Goal: Complete application form: Complete application form

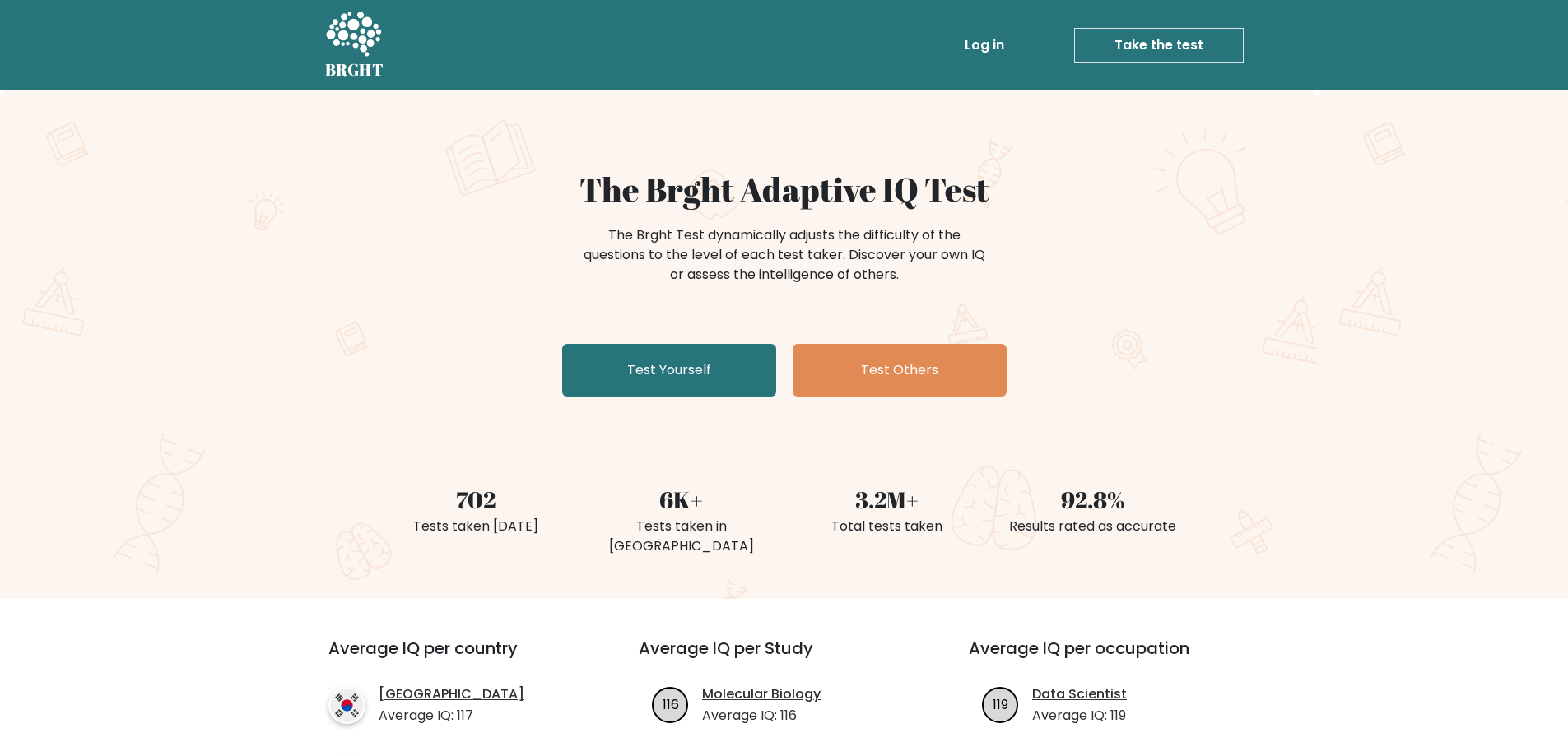
click at [715, 365] on link "Test Yourself" at bounding box center [669, 370] width 214 height 53
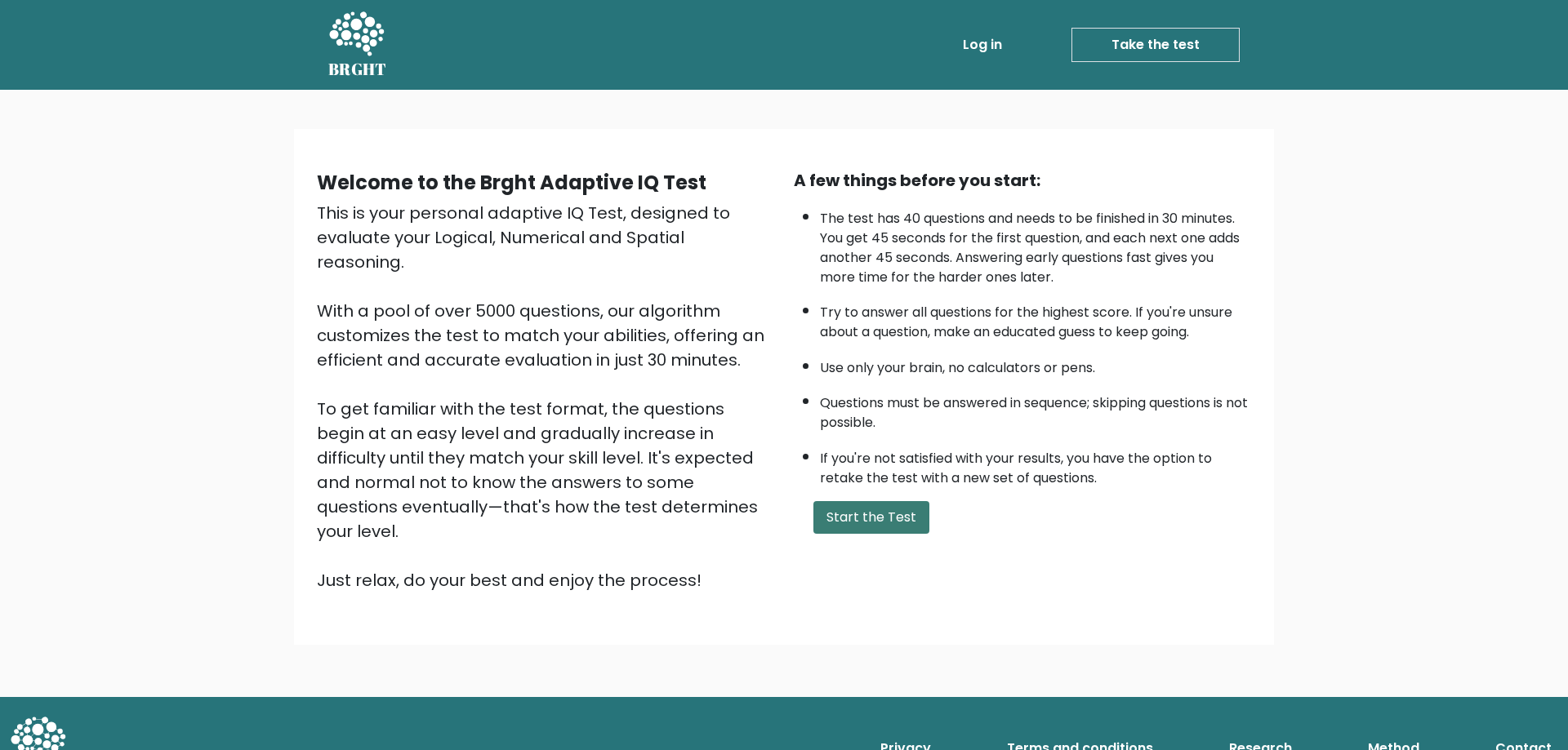
click at [863, 527] on button "Start the Test" at bounding box center [872, 517] width 116 height 32
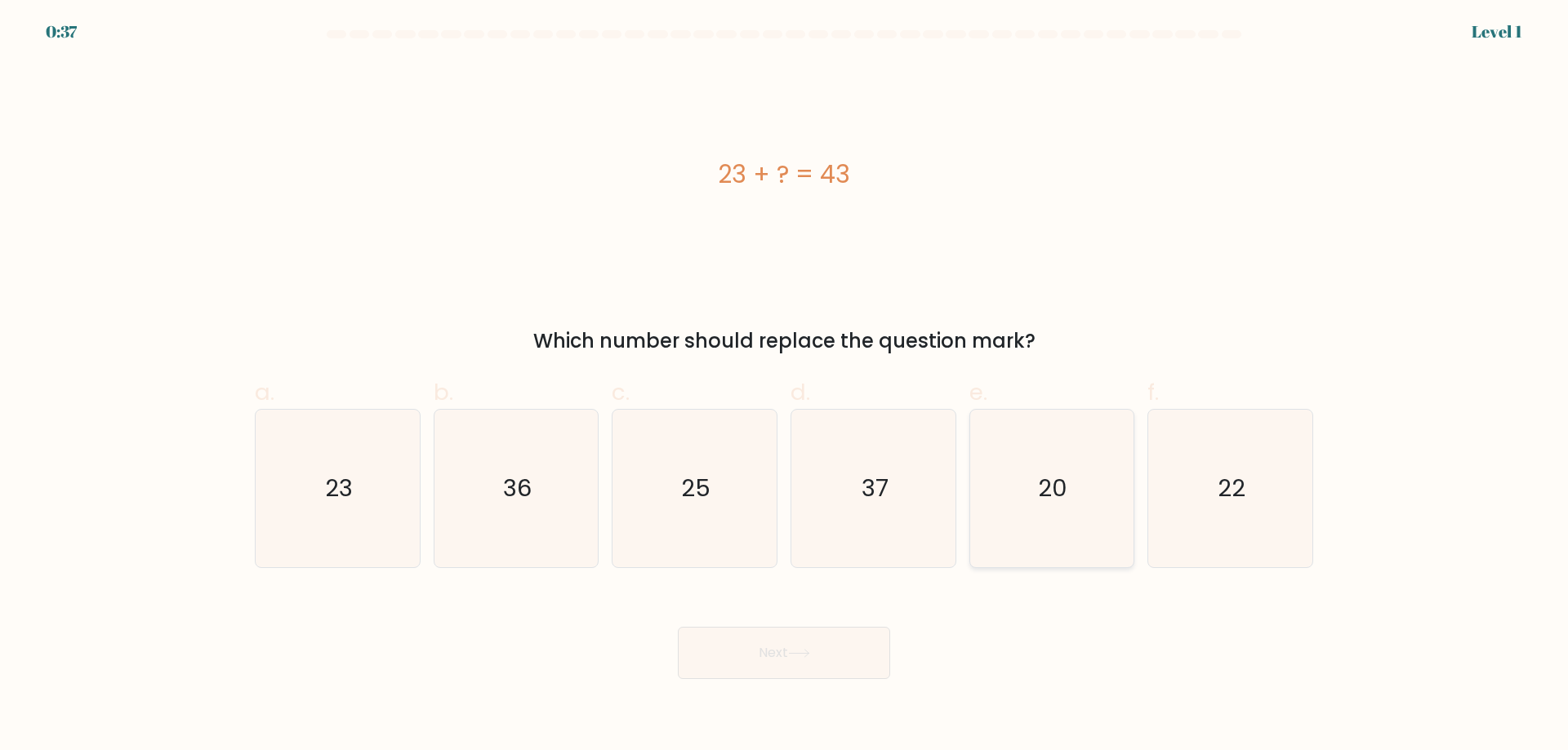
click at [1077, 469] on icon "20" at bounding box center [1050, 488] width 158 height 158
click at [785, 386] on input "e. 20" at bounding box center [784, 381] width 1 height 11
radio input "true"
click at [805, 639] on button "Next" at bounding box center [784, 653] width 212 height 53
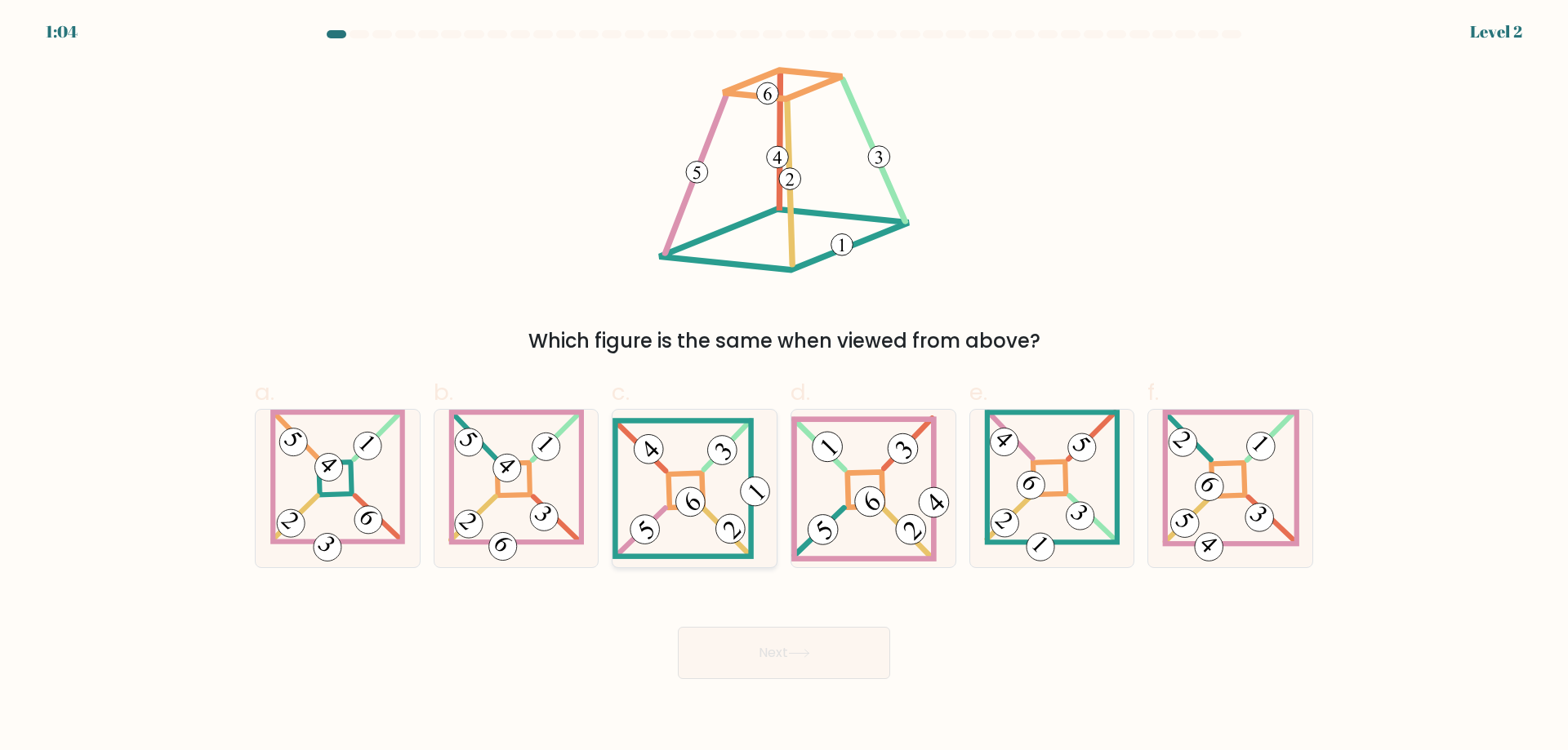
click at [694, 475] on 271 at bounding box center [685, 490] width 34 height 34
click at [784, 386] on input "c." at bounding box center [784, 381] width 1 height 11
radio input "true"
click at [776, 656] on button "Next" at bounding box center [784, 653] width 212 height 53
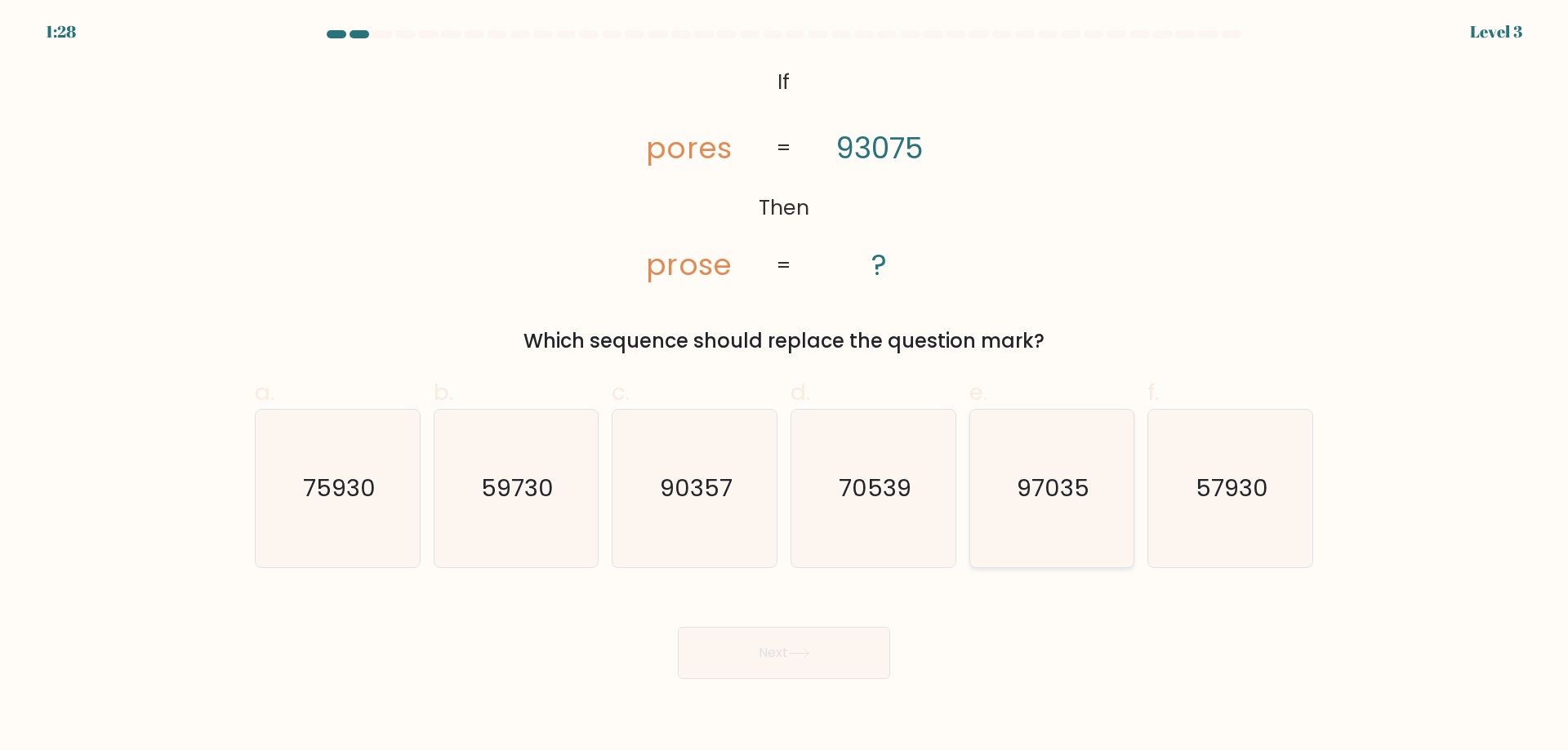
click at [1072, 463] on icon "97035" at bounding box center [1050, 488] width 158 height 158
click at [785, 386] on input "e. 97035" at bounding box center [784, 381] width 1 height 11
radio input "true"
click at [770, 631] on button "Next" at bounding box center [784, 653] width 212 height 53
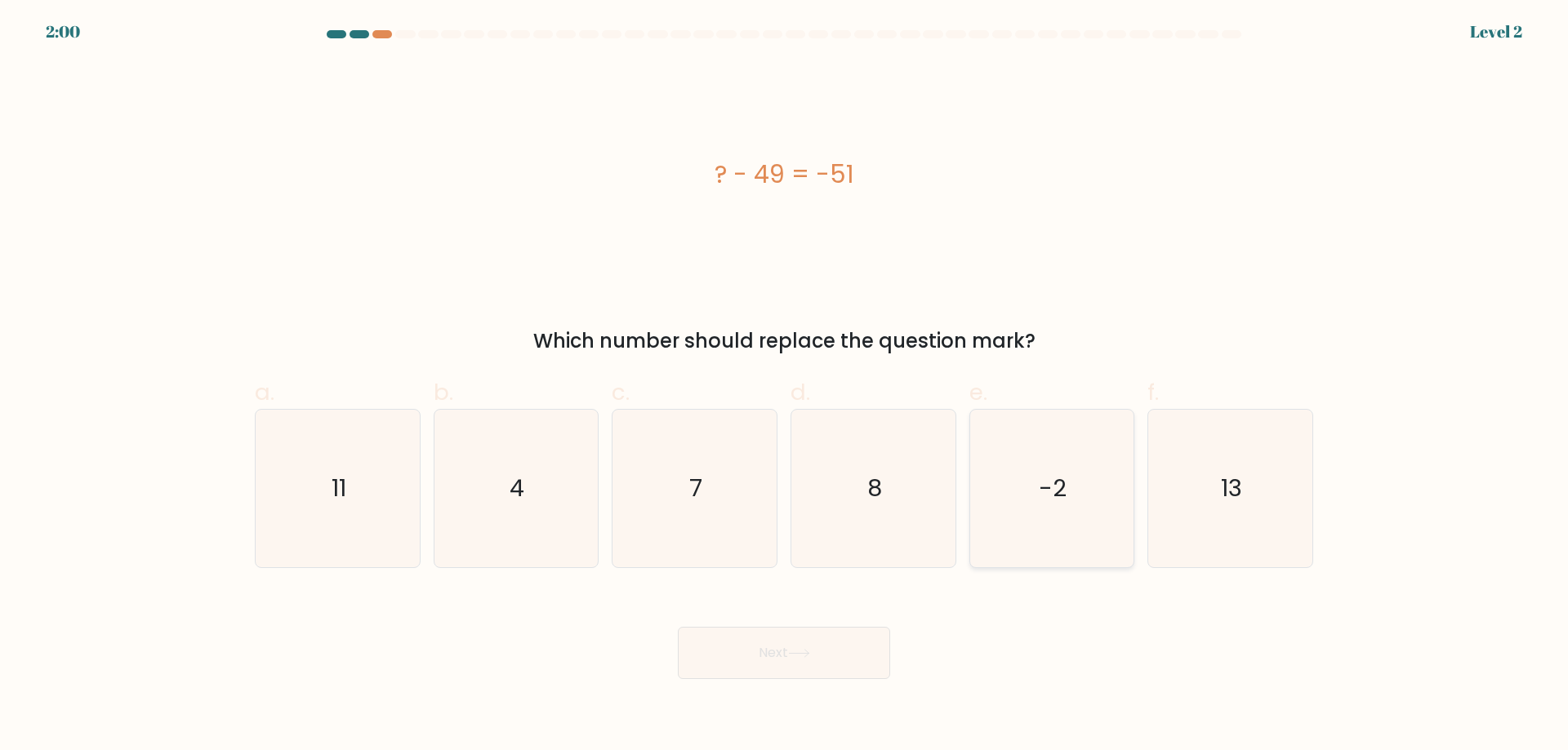
click at [1042, 483] on text "-2" at bounding box center [1053, 487] width 28 height 32
click at [785, 386] on input "e. -2" at bounding box center [784, 381] width 1 height 11
radio input "true"
click at [764, 663] on button "Next" at bounding box center [784, 653] width 212 height 53
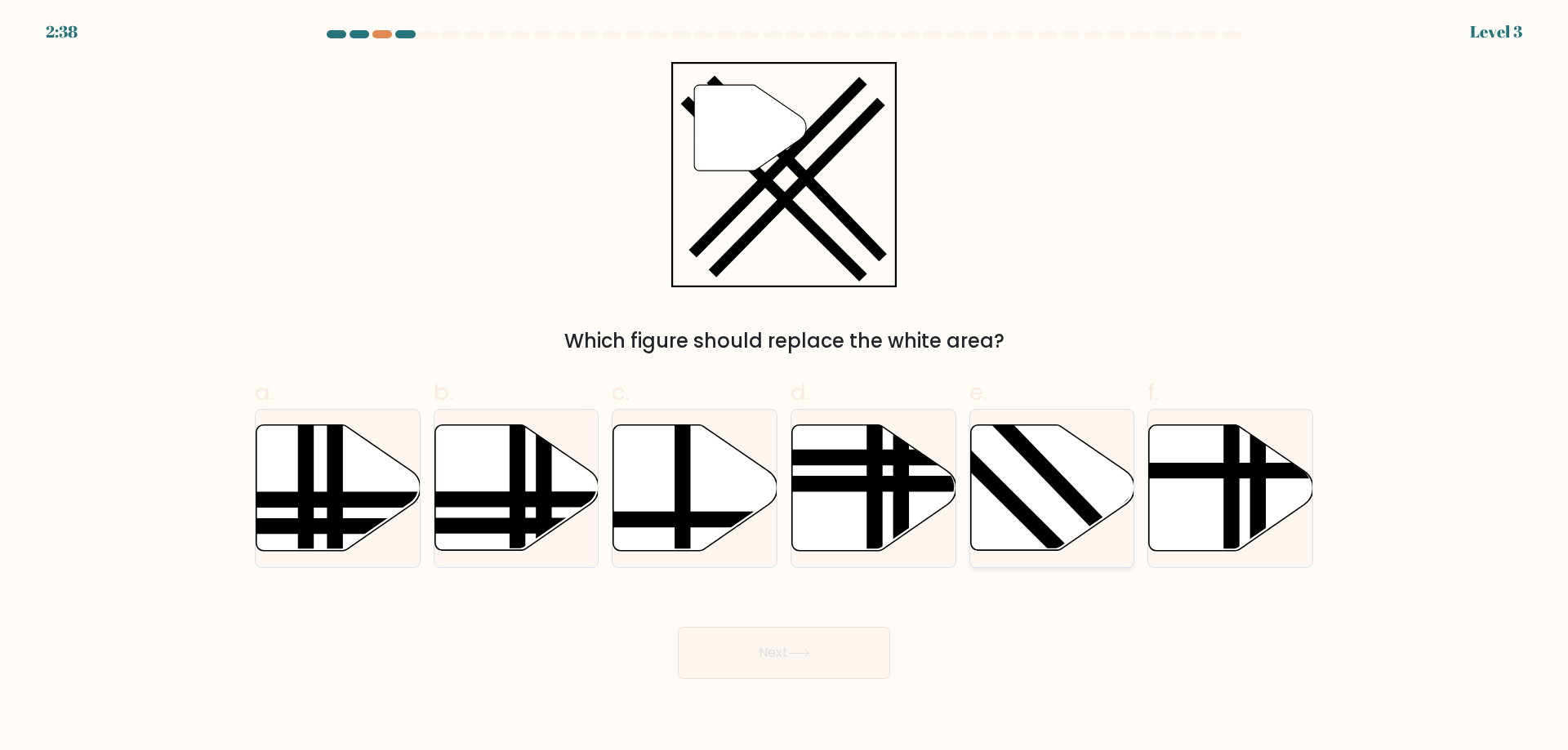
click at [1042, 456] on line at bounding box center [1120, 548] width 252 height 262
click at [785, 386] on input "e." at bounding box center [784, 381] width 1 height 11
radio input "true"
click at [754, 663] on button "Next" at bounding box center [784, 653] width 212 height 53
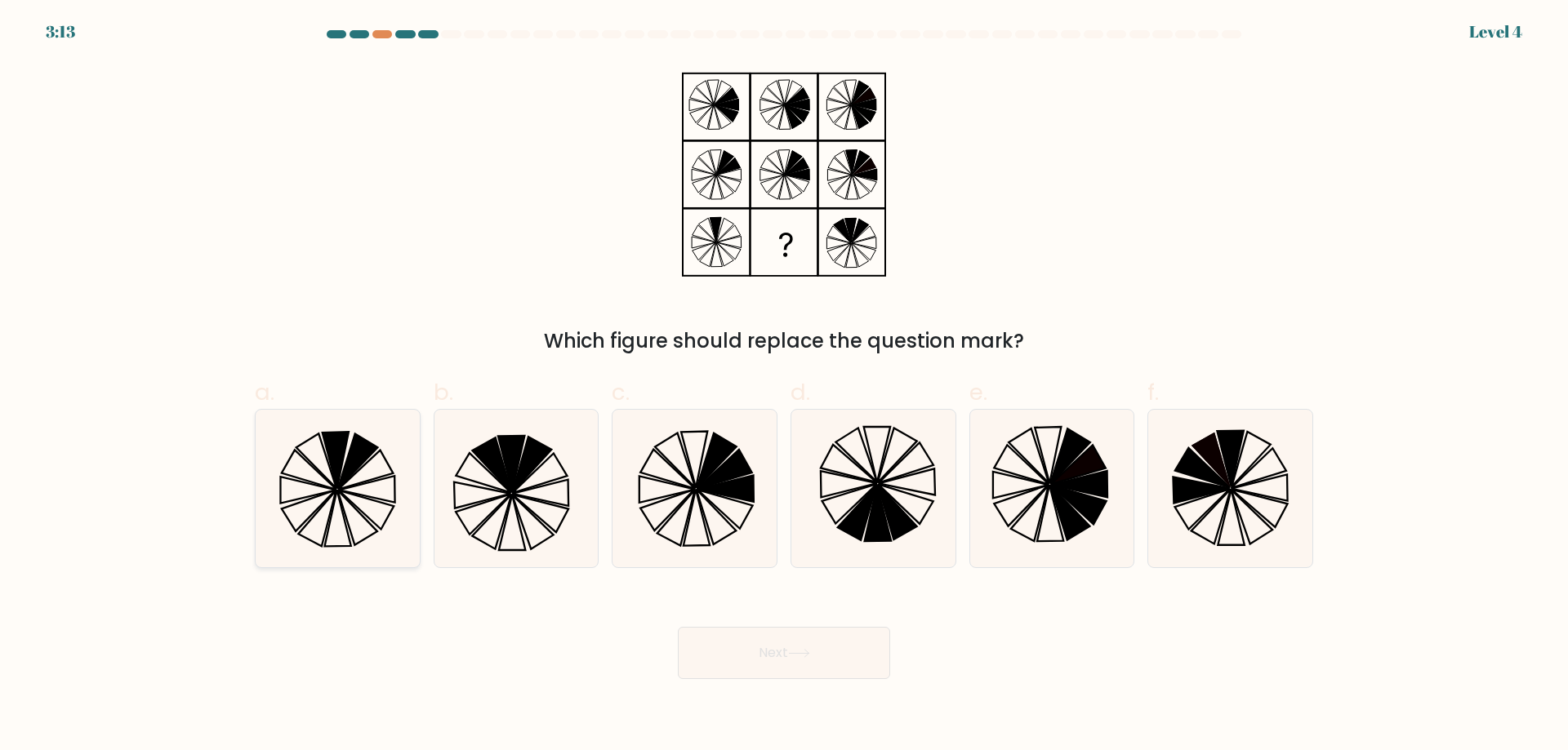
click at [330, 527] on icon at bounding box center [337, 488] width 158 height 158
click at [784, 386] on input "a." at bounding box center [784, 381] width 1 height 11
radio input "true"
click at [779, 641] on button "Next" at bounding box center [784, 653] width 212 height 53
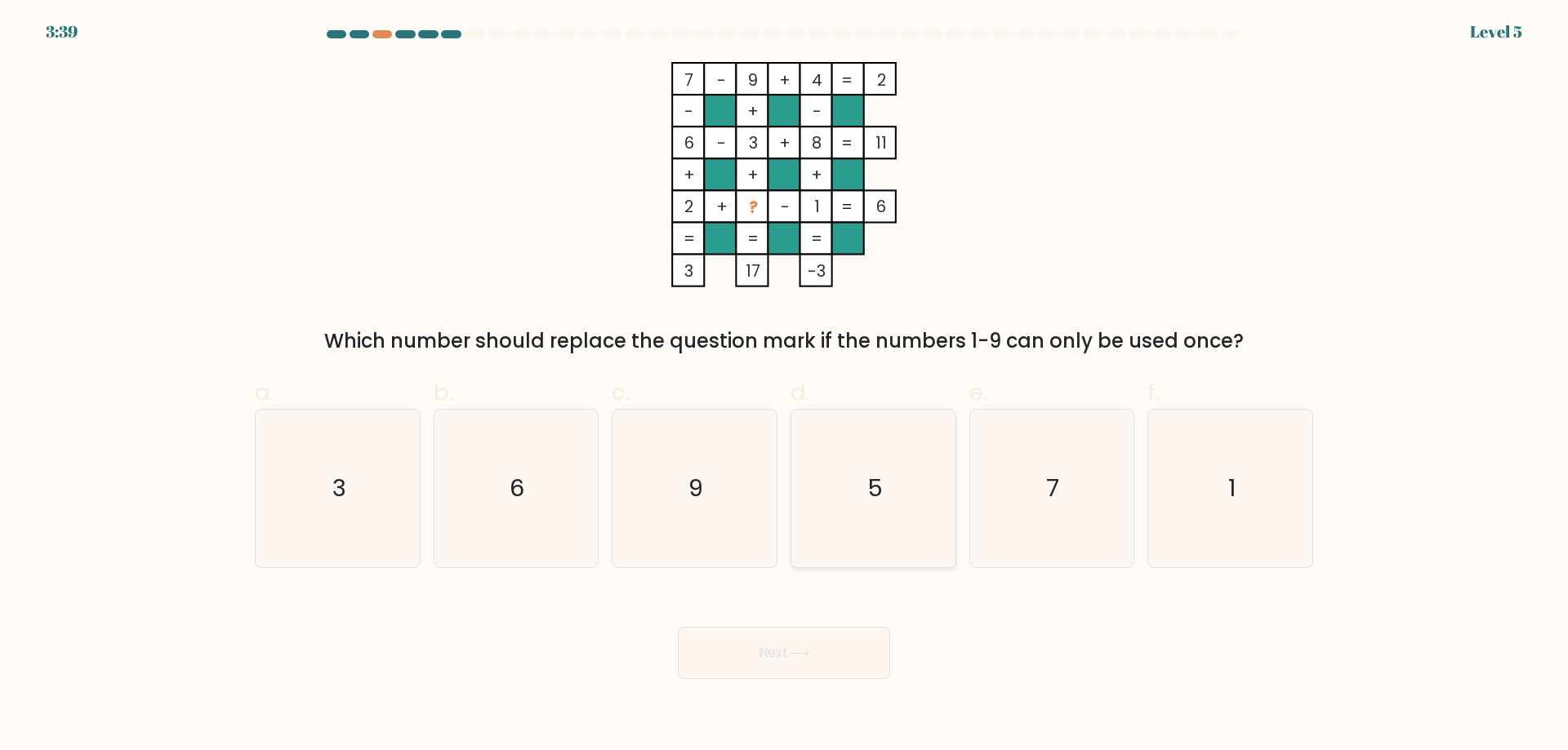
click at [899, 472] on icon "5" at bounding box center [872, 488] width 158 height 158
click at [785, 386] on input "d. 5" at bounding box center [784, 381] width 1 height 11
radio input "true"
click at [817, 639] on button "Next" at bounding box center [784, 653] width 212 height 53
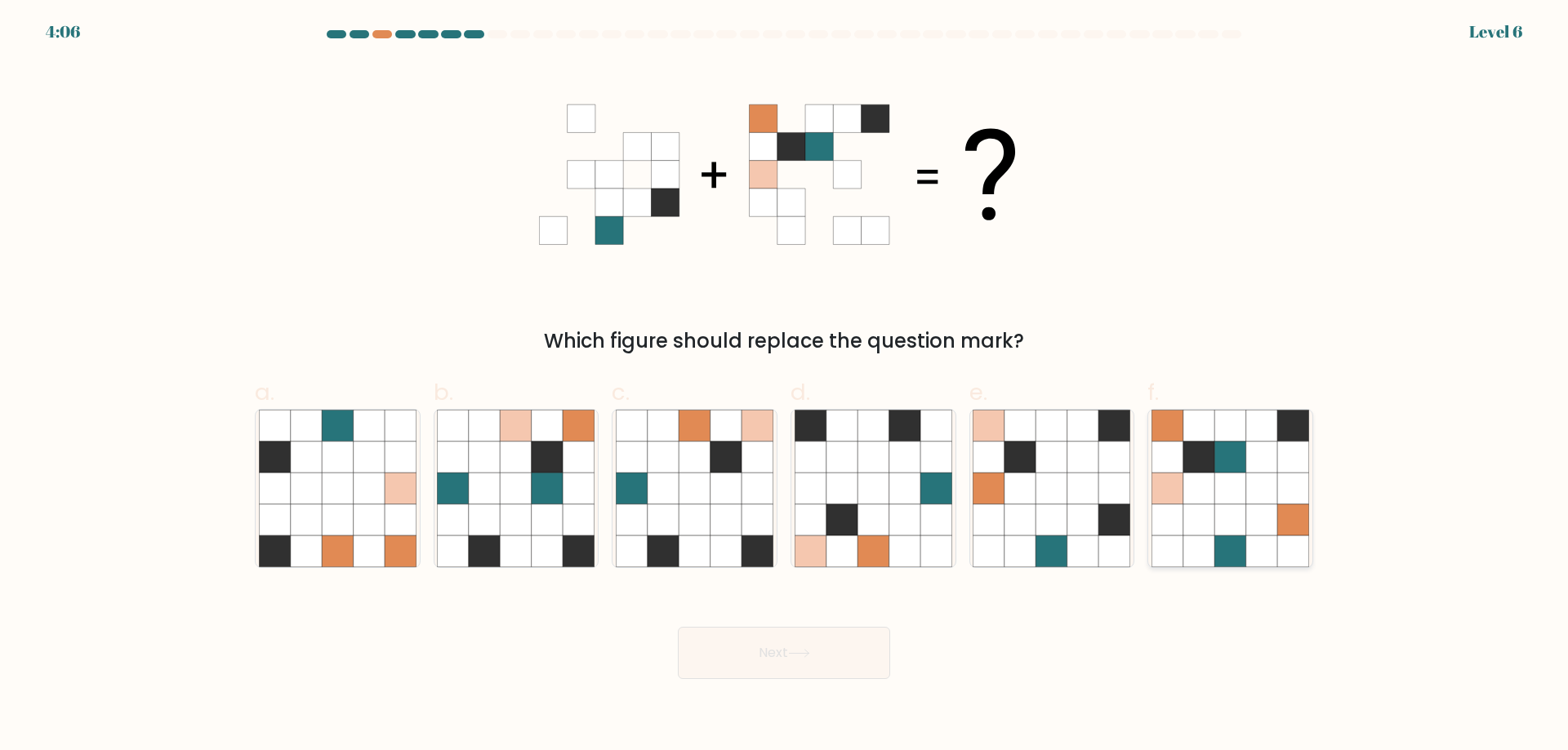
click at [1228, 516] on icon at bounding box center [1230, 521] width 31 height 31
click at [785, 386] on input "f." at bounding box center [784, 381] width 1 height 11
radio input "true"
click at [736, 670] on button "Next" at bounding box center [784, 653] width 212 height 53
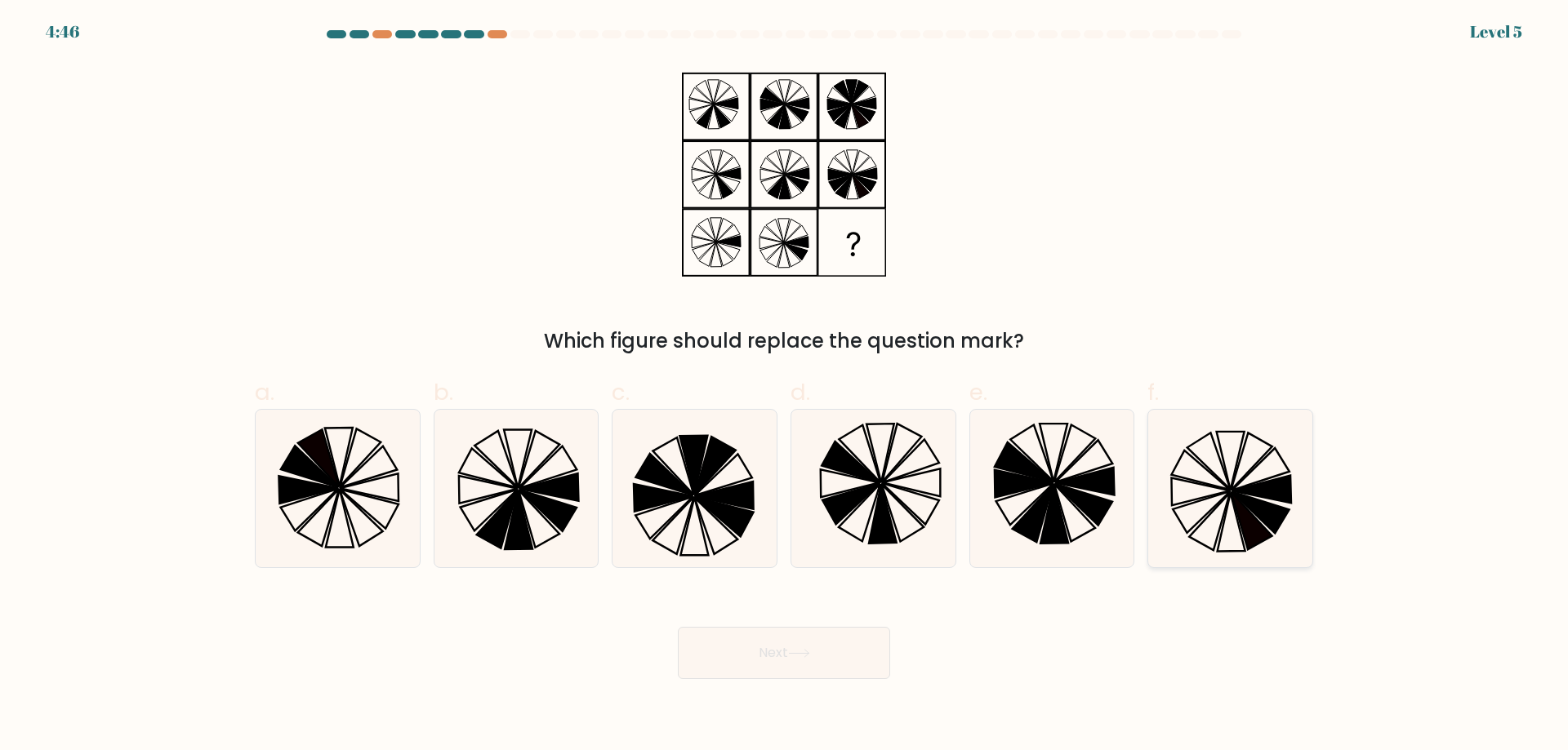
click at [1203, 481] on icon at bounding box center [1230, 488] width 158 height 158
click at [785, 386] on input "f." at bounding box center [784, 381] width 1 height 11
radio input "true"
click at [836, 678] on button "Next" at bounding box center [784, 653] width 212 height 53
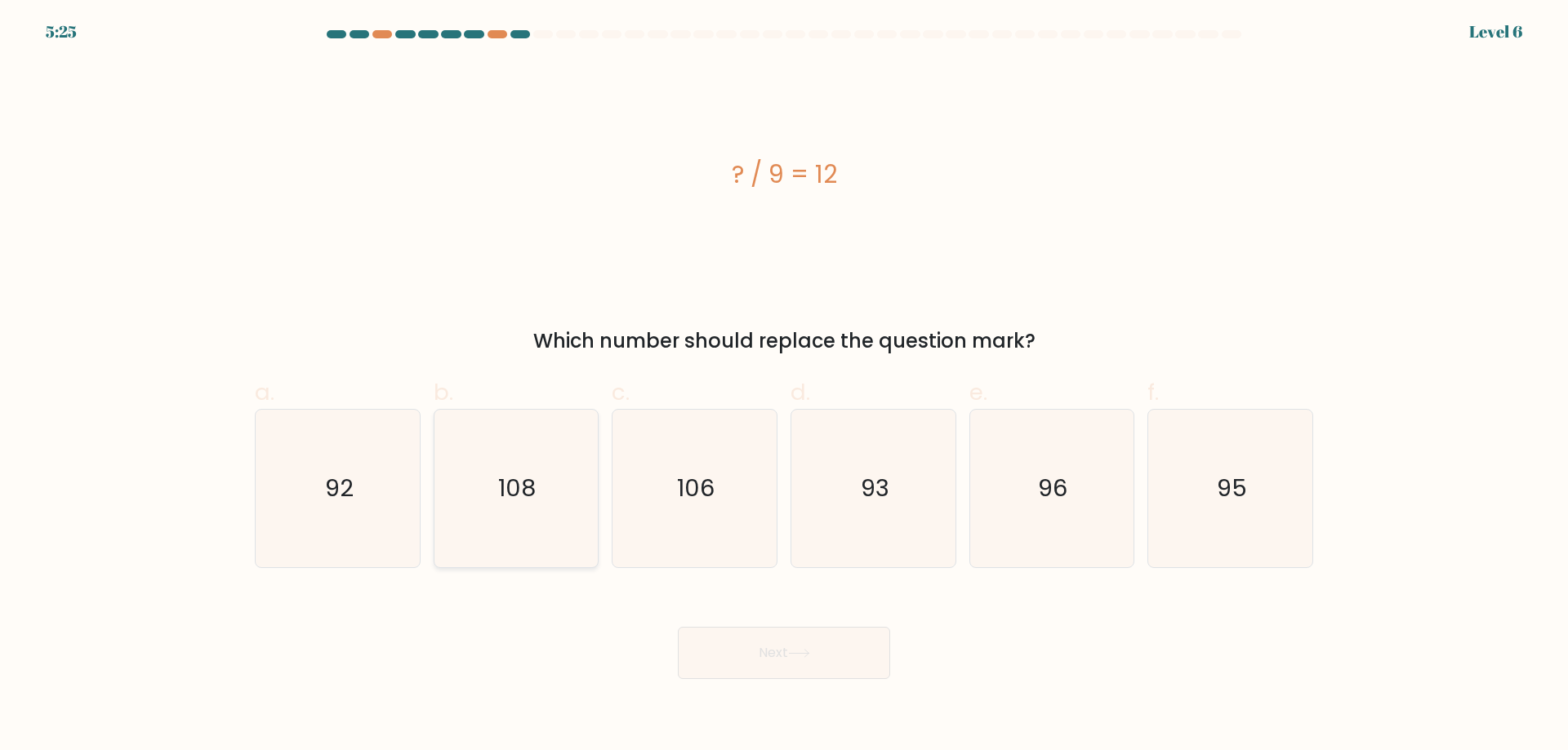
click at [531, 456] on icon "108" at bounding box center [515, 488] width 158 height 158
click at [784, 386] on input "b. 108" at bounding box center [784, 381] width 1 height 11
radio input "true"
drag, startPoint x: 730, startPoint y: 618, endPoint x: 739, endPoint y: 623, distance: 10.3
click at [739, 623] on div "Next" at bounding box center [784, 633] width 1078 height 91
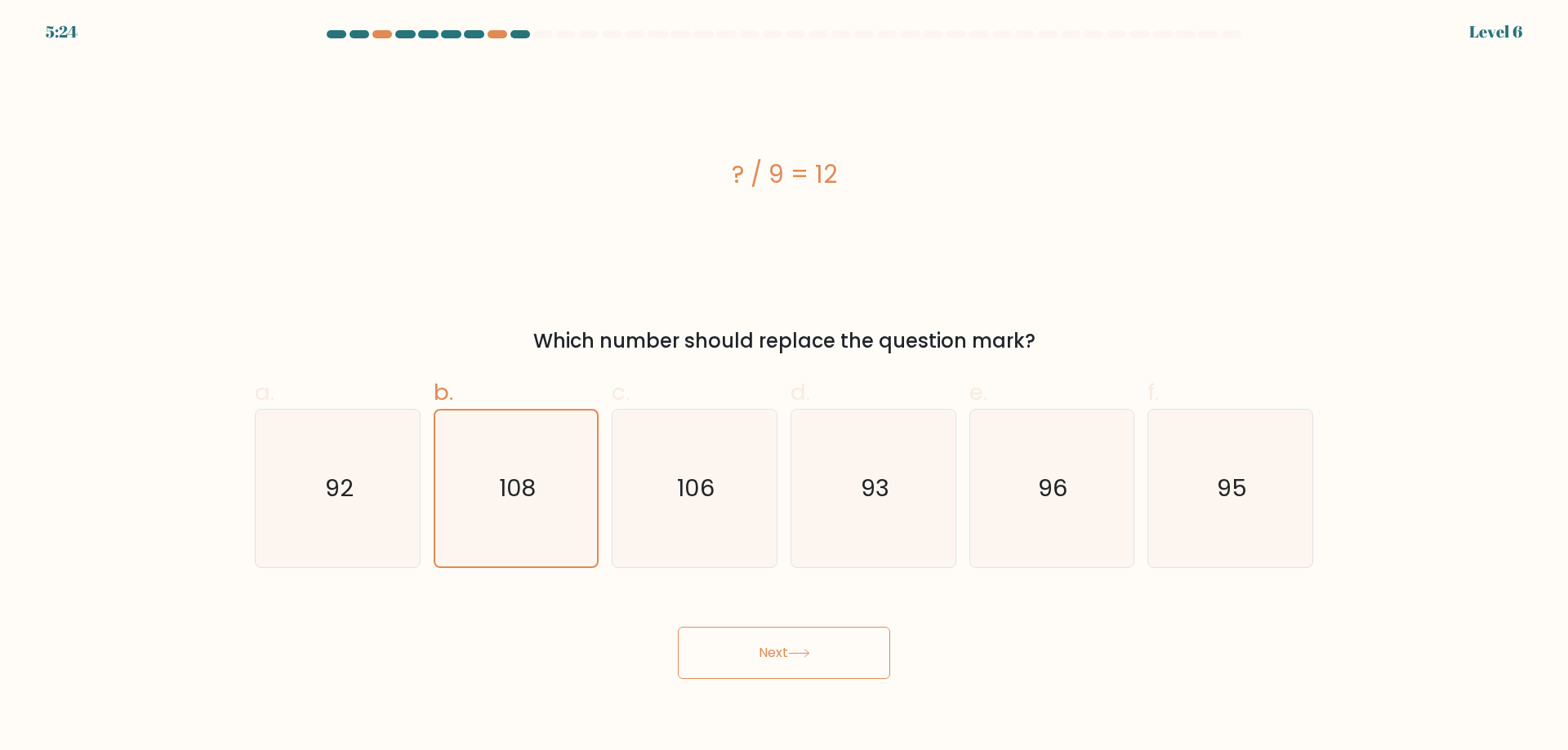
click at [743, 635] on button "Next" at bounding box center [784, 653] width 212 height 53
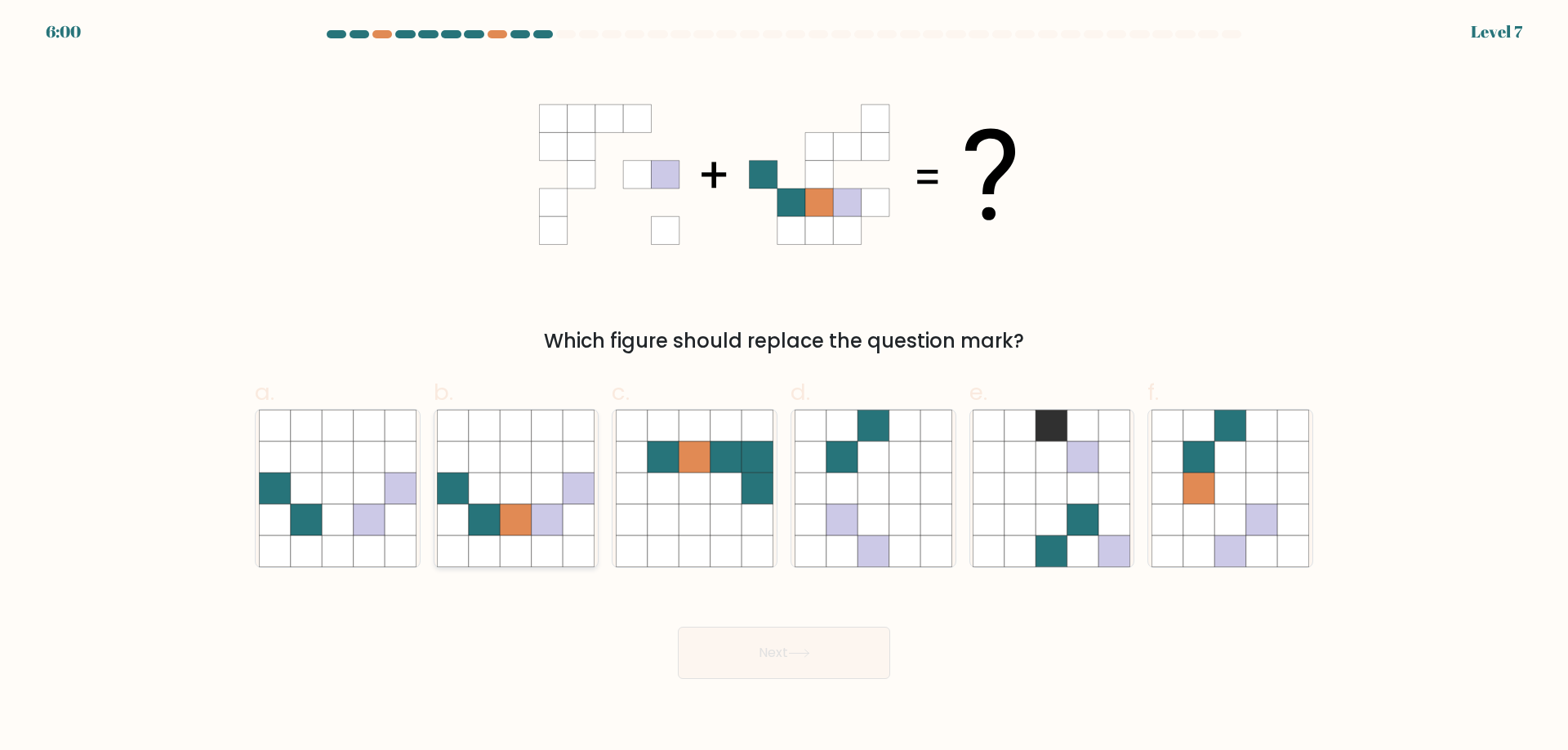
click at [563, 522] on icon at bounding box center [579, 521] width 31 height 31
click at [784, 386] on input "b." at bounding box center [784, 381] width 1 height 11
radio input "true"
click at [770, 657] on button "Next" at bounding box center [784, 653] width 212 height 53
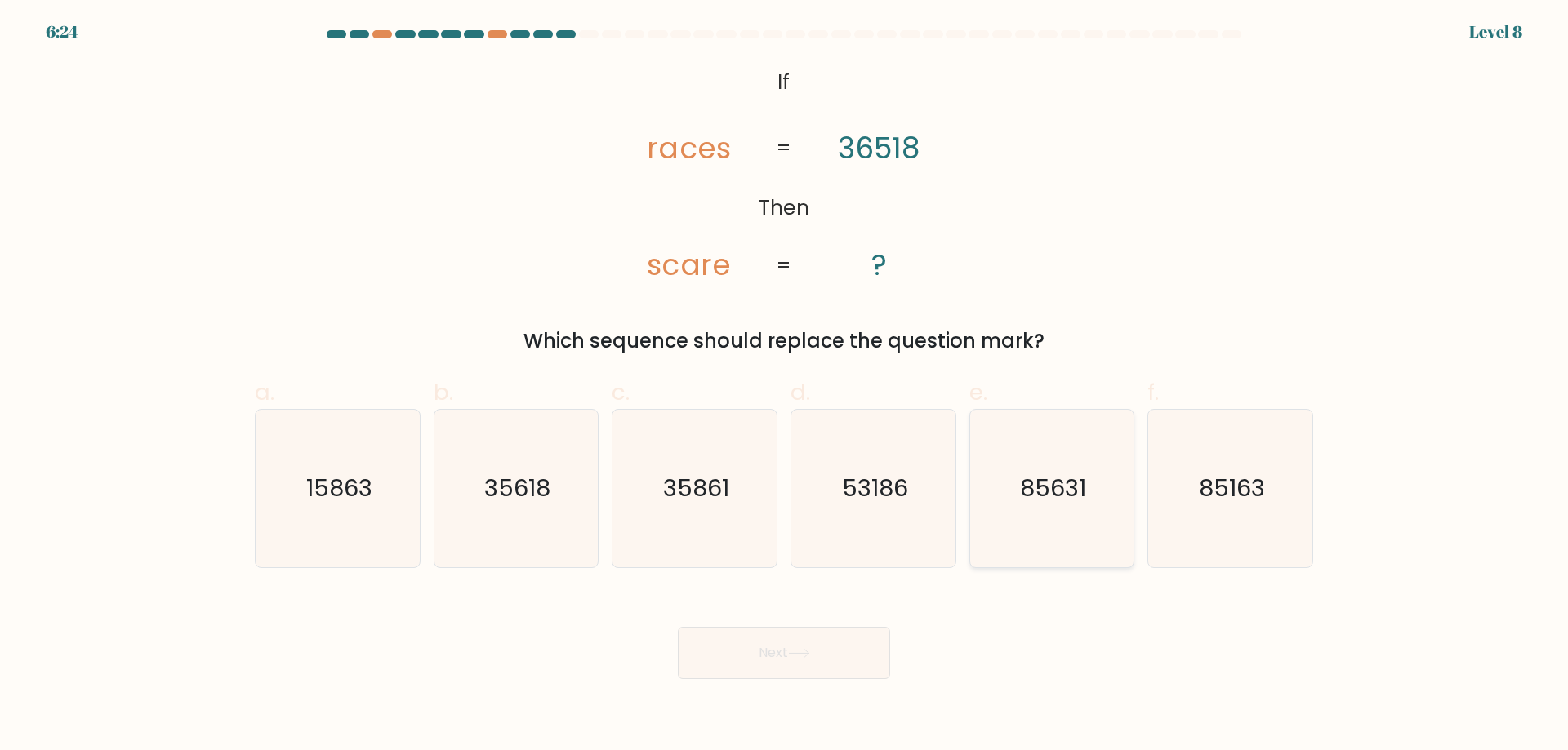
click at [1077, 495] on text "85631" at bounding box center [1053, 487] width 66 height 32
click at [785, 386] on input "e. 85631" at bounding box center [784, 381] width 1 height 11
radio input "true"
click at [726, 653] on button "Next" at bounding box center [784, 653] width 212 height 53
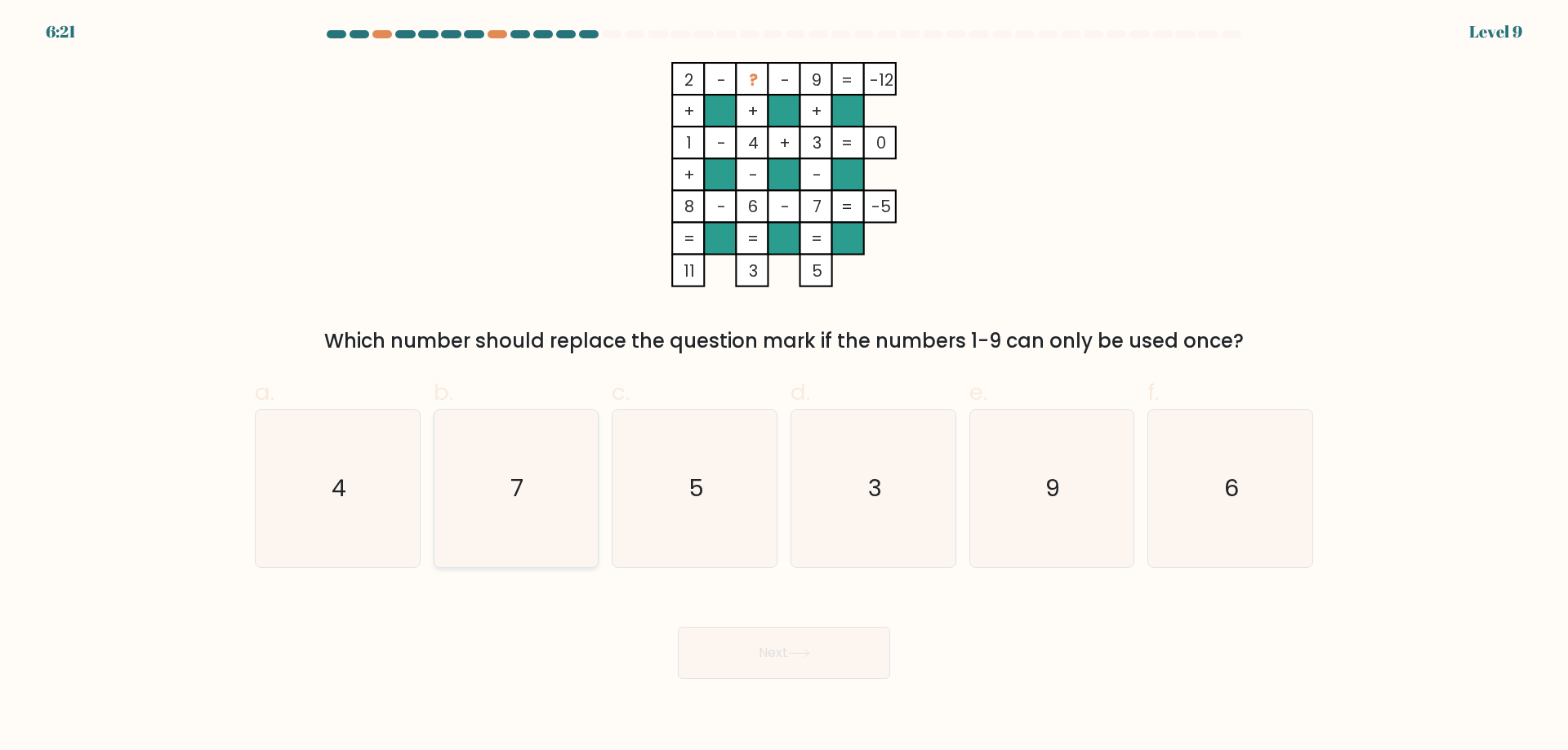
click at [575, 501] on icon "7" at bounding box center [515, 488] width 158 height 158
click at [784, 386] on input "b. 7" at bounding box center [784, 381] width 1 height 11
radio input "true"
click at [671, 501] on icon "5" at bounding box center [694, 488] width 158 height 158
click at [784, 386] on input "c. 5" at bounding box center [784, 381] width 1 height 11
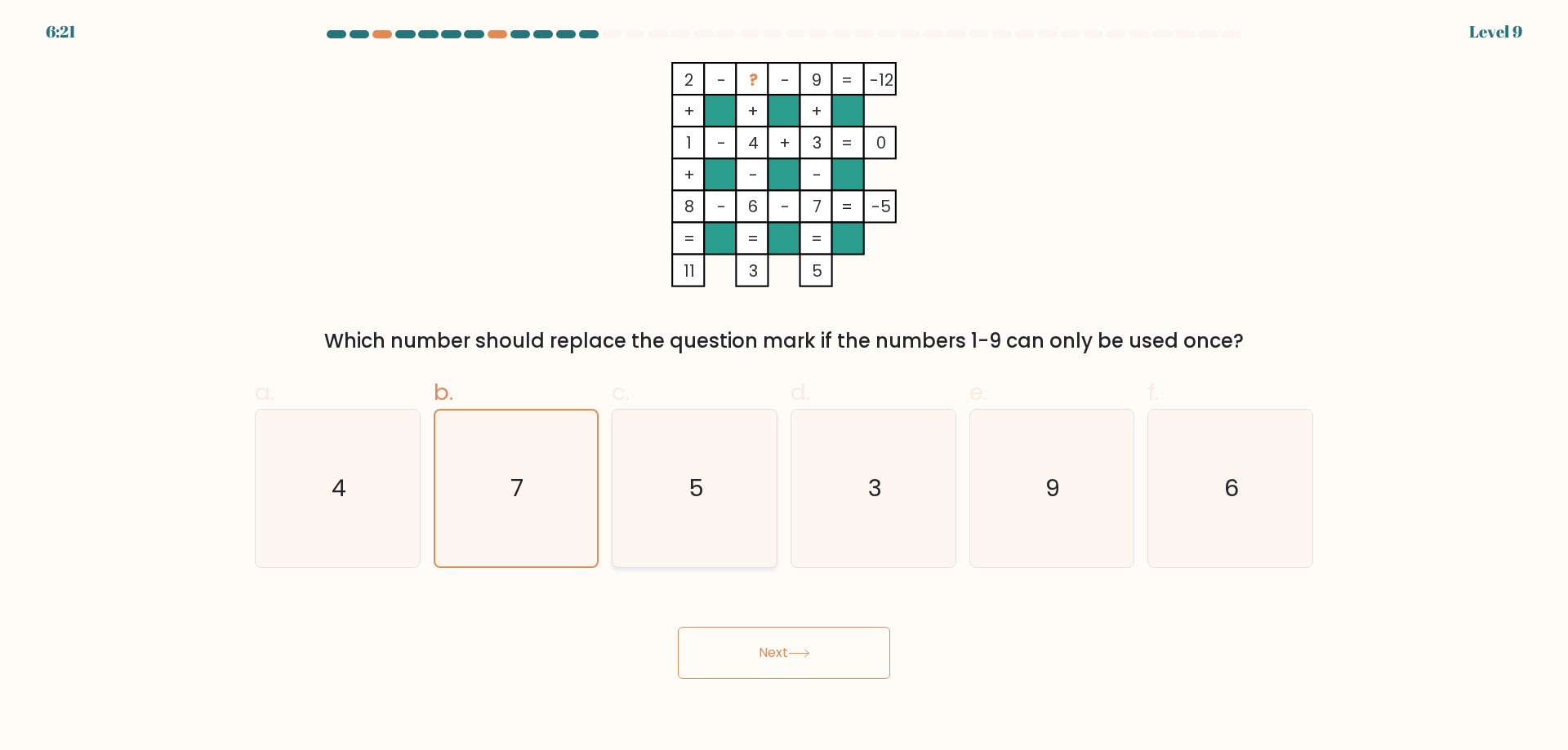
radio input "true"
click at [739, 627] on button "Next" at bounding box center [784, 653] width 212 height 53
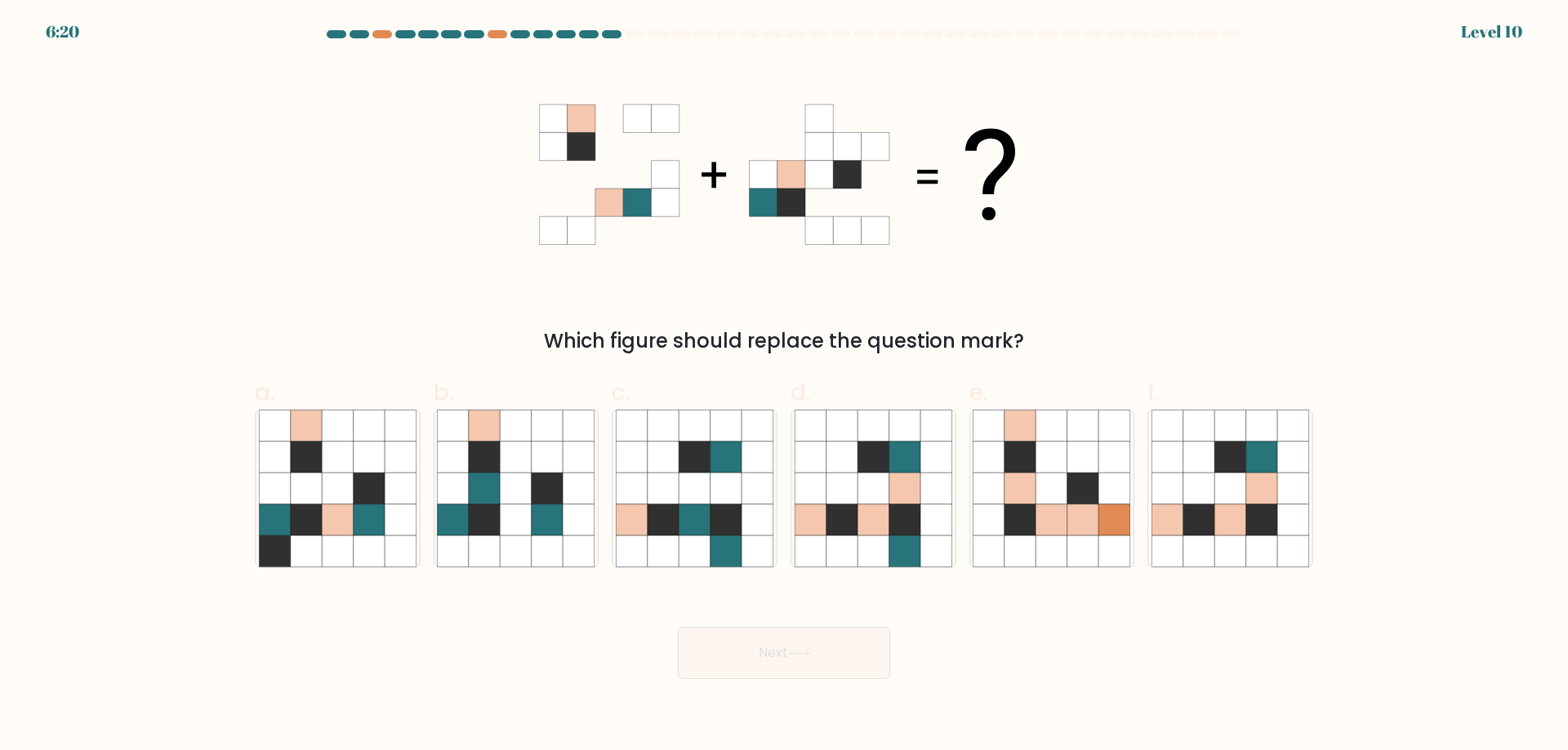
click at [740, 635] on button "Next" at bounding box center [784, 653] width 212 height 53
click at [563, 530] on icon at bounding box center [579, 521] width 31 height 31
click at [784, 386] on input "b." at bounding box center [784, 381] width 1 height 11
radio input "true"
click at [784, 649] on button "Next" at bounding box center [784, 653] width 212 height 53
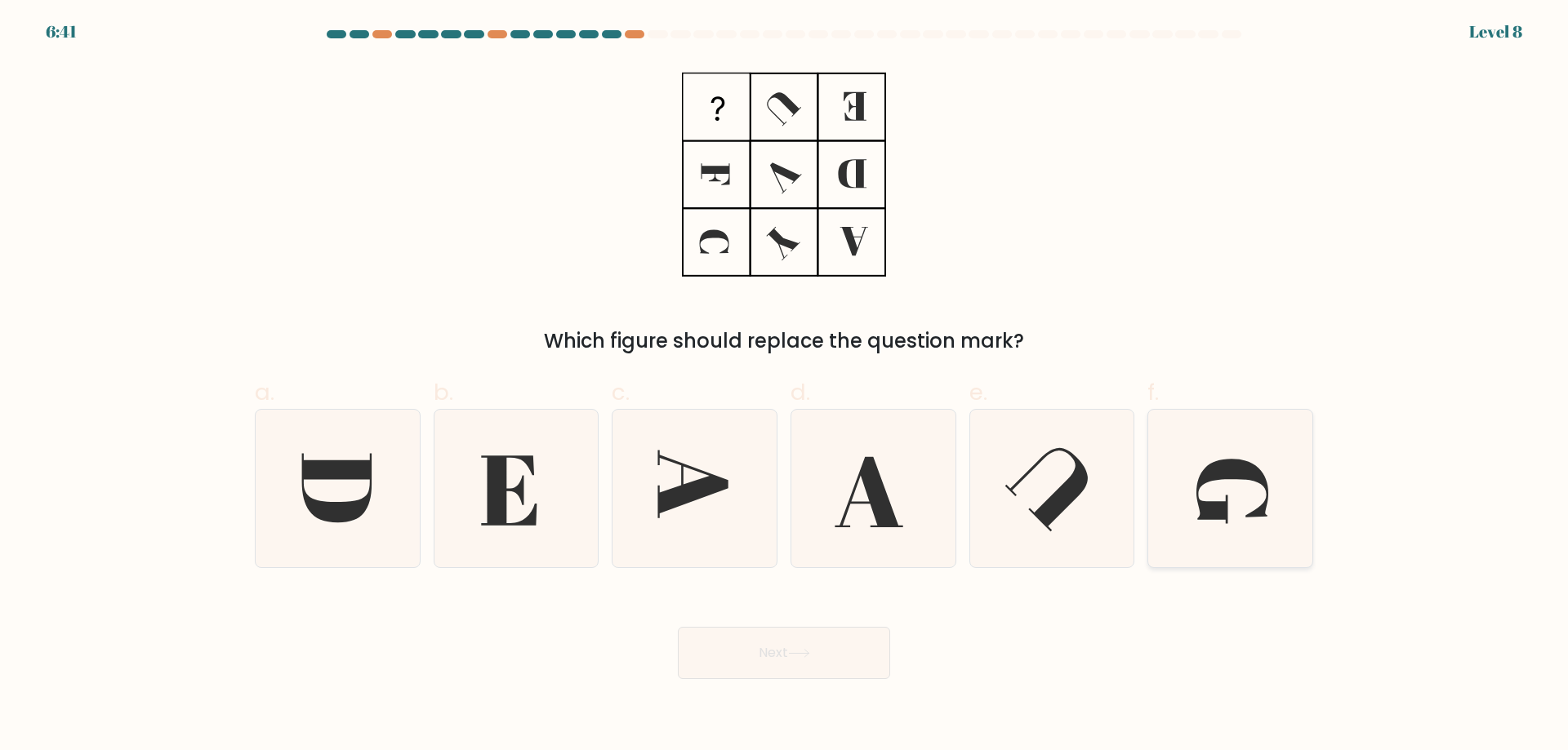
click at [1170, 533] on icon at bounding box center [1230, 488] width 158 height 158
click at [785, 386] on input "f." at bounding box center [784, 381] width 1 height 11
radio input "true"
click at [751, 642] on button "Next" at bounding box center [784, 653] width 212 height 53
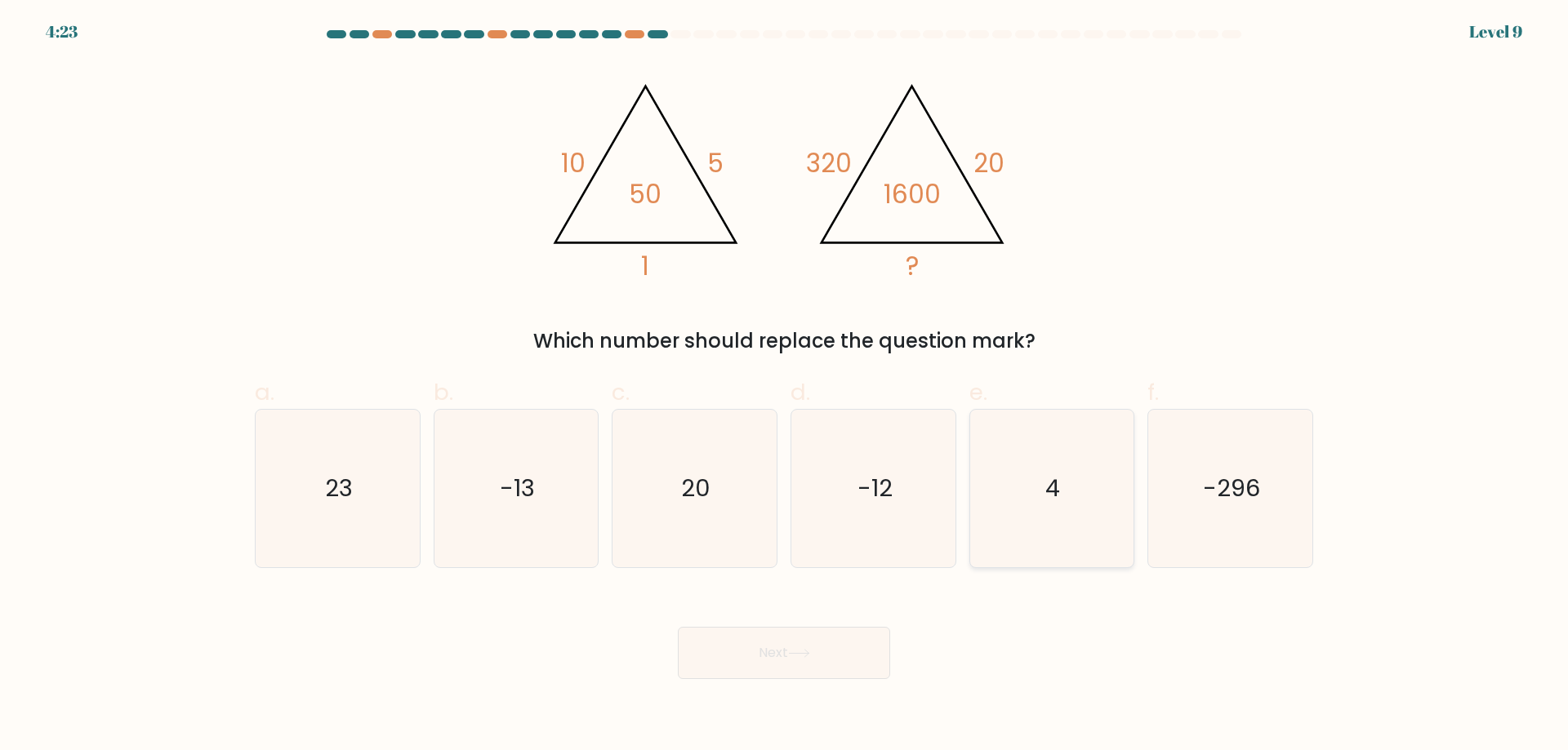
click at [1078, 461] on icon "4" at bounding box center [1050, 488] width 158 height 158
click at [785, 386] on input "e. 4" at bounding box center [784, 381] width 1 height 11
radio input "true"
click at [821, 640] on button "Next" at bounding box center [784, 653] width 212 height 53
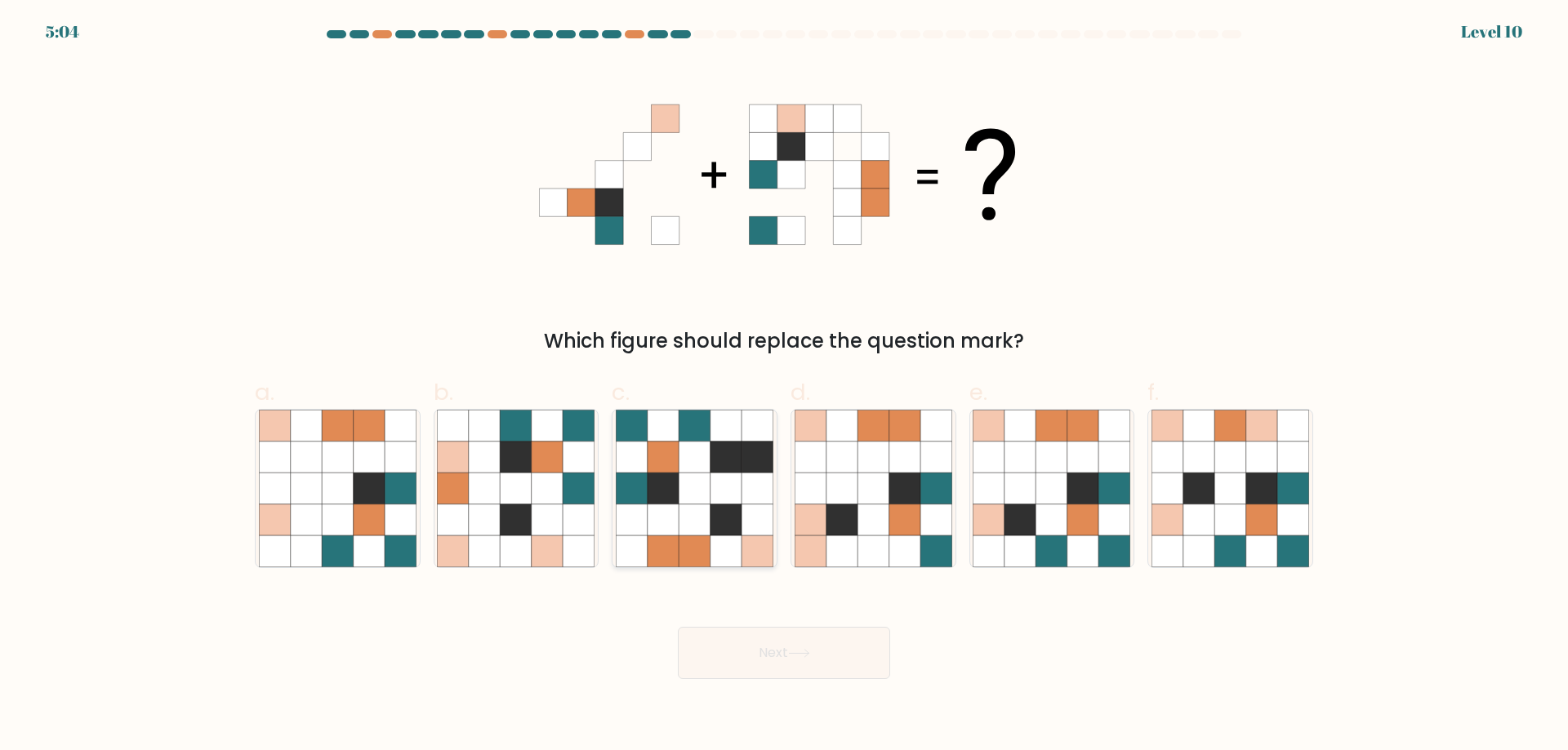
click at [626, 440] on icon at bounding box center [632, 426] width 31 height 31
click at [784, 386] on input "c." at bounding box center [784, 381] width 1 height 11
radio input "true"
click at [740, 717] on body "5:04 Level 10" at bounding box center [784, 375] width 1568 height 750
click at [769, 656] on button "Next" at bounding box center [784, 653] width 212 height 53
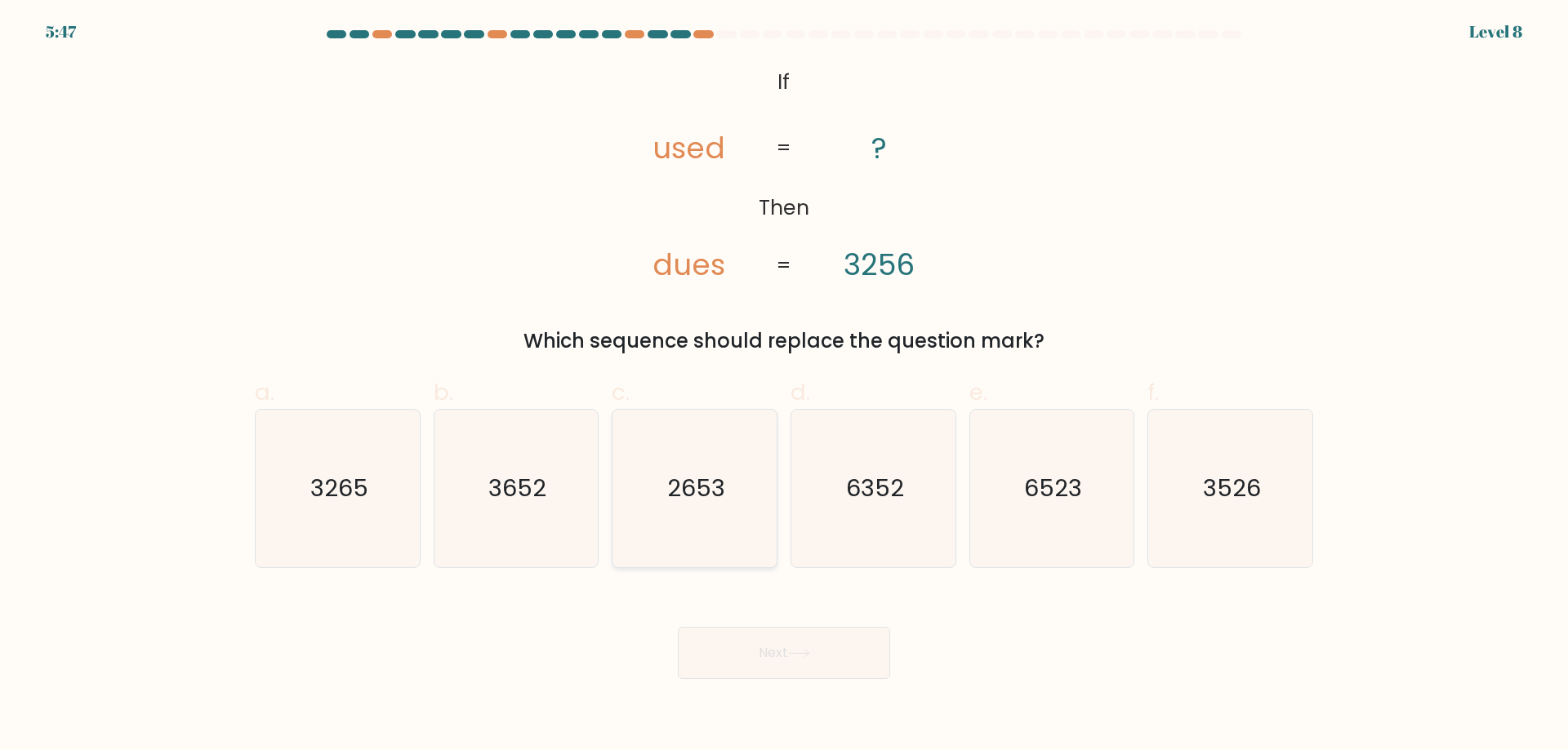
click at [759, 506] on icon "2653" at bounding box center [694, 488] width 158 height 158
click at [784, 386] on input "c. 2653" at bounding box center [784, 381] width 1 height 11
radio input "true"
click at [768, 607] on div "Next" at bounding box center [784, 633] width 1078 height 91
click at [776, 665] on button "Next" at bounding box center [784, 653] width 212 height 53
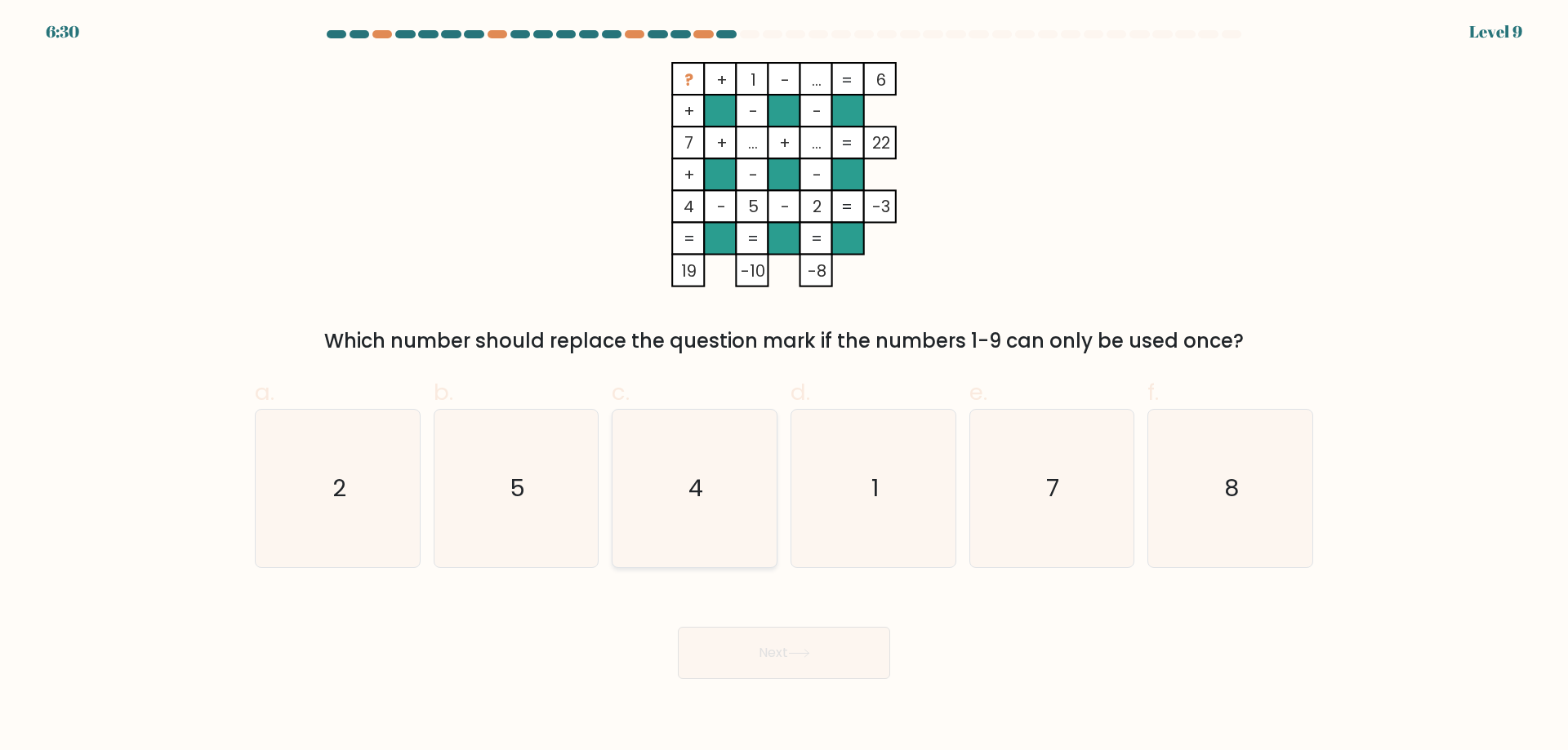
drag, startPoint x: 728, startPoint y: 442, endPoint x: 725, endPoint y: 501, distance: 59.1
click at [728, 441] on icon "4" at bounding box center [694, 488] width 158 height 158
click at [784, 386] on input "c. 4" at bounding box center [784, 381] width 1 height 11
radio input "true"
click at [767, 640] on button "Next" at bounding box center [784, 653] width 212 height 53
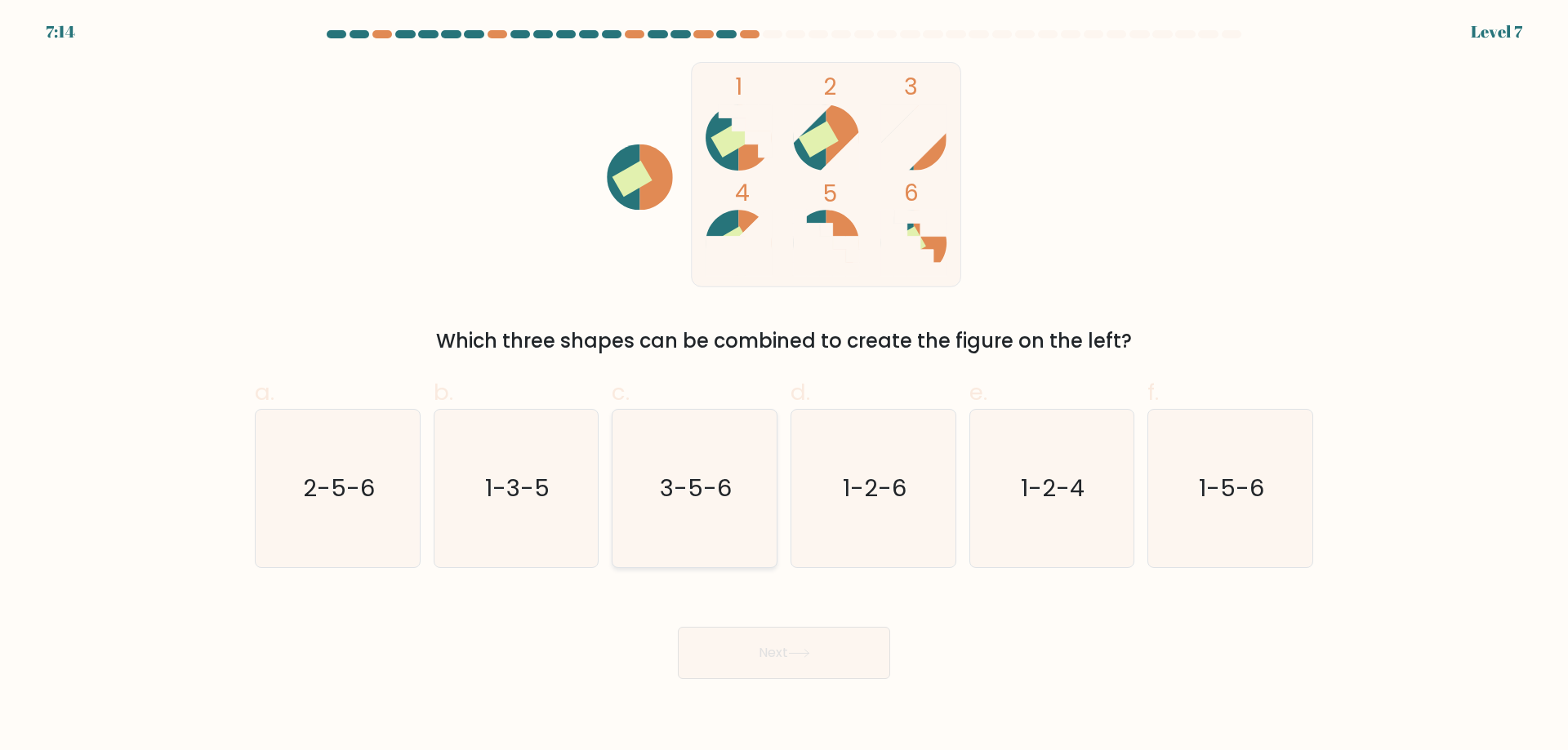
click at [731, 507] on icon "3-5-6" at bounding box center [694, 488] width 158 height 158
click at [784, 386] on input "c. 3-5-6" at bounding box center [784, 381] width 1 height 11
radio input "true"
click at [777, 650] on button "Next" at bounding box center [784, 653] width 212 height 53
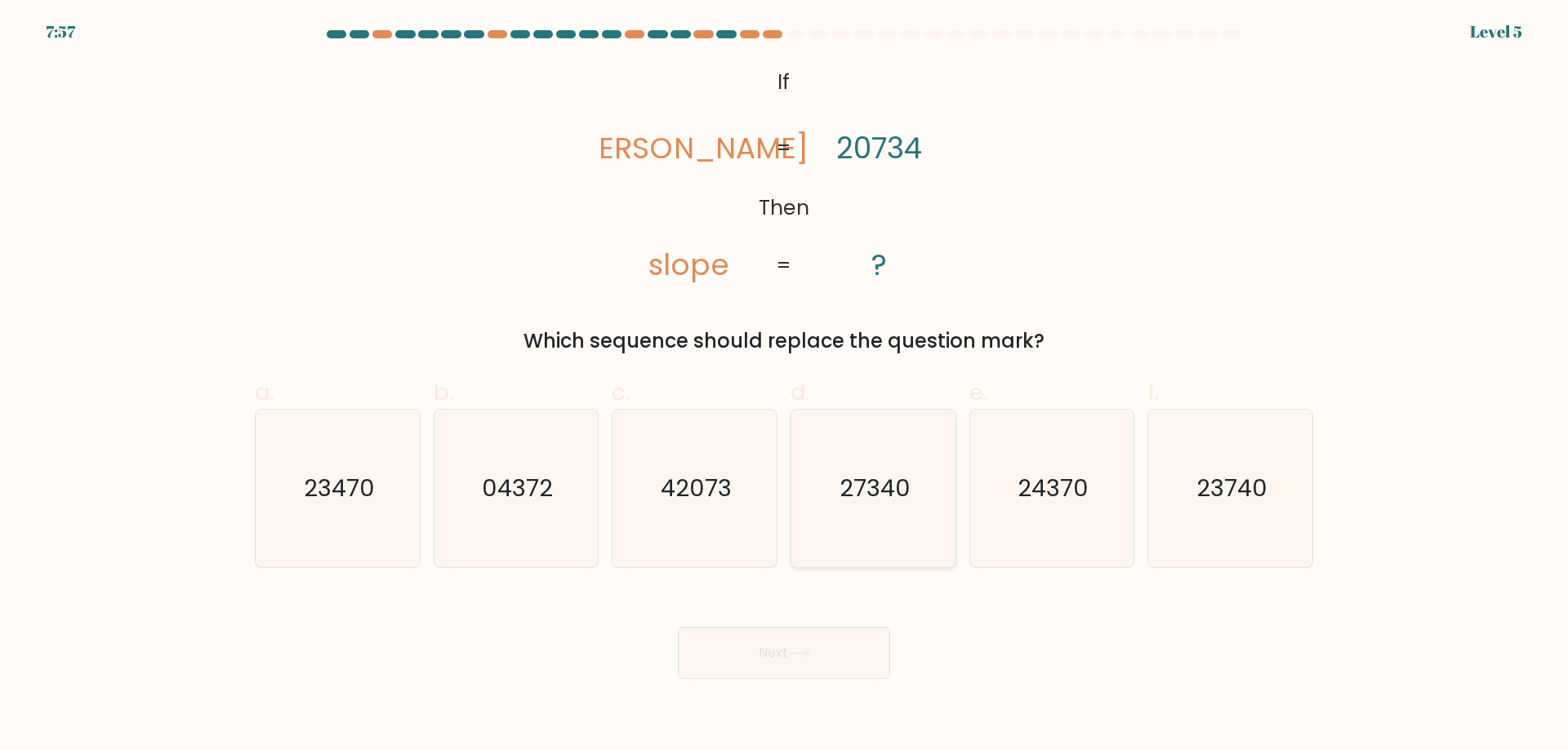
click at [849, 515] on icon "27340" at bounding box center [872, 488] width 158 height 158
click at [785, 386] on input "d. 27340" at bounding box center [784, 381] width 1 height 11
radio input "true"
click at [865, 669] on button "Next" at bounding box center [784, 653] width 212 height 53
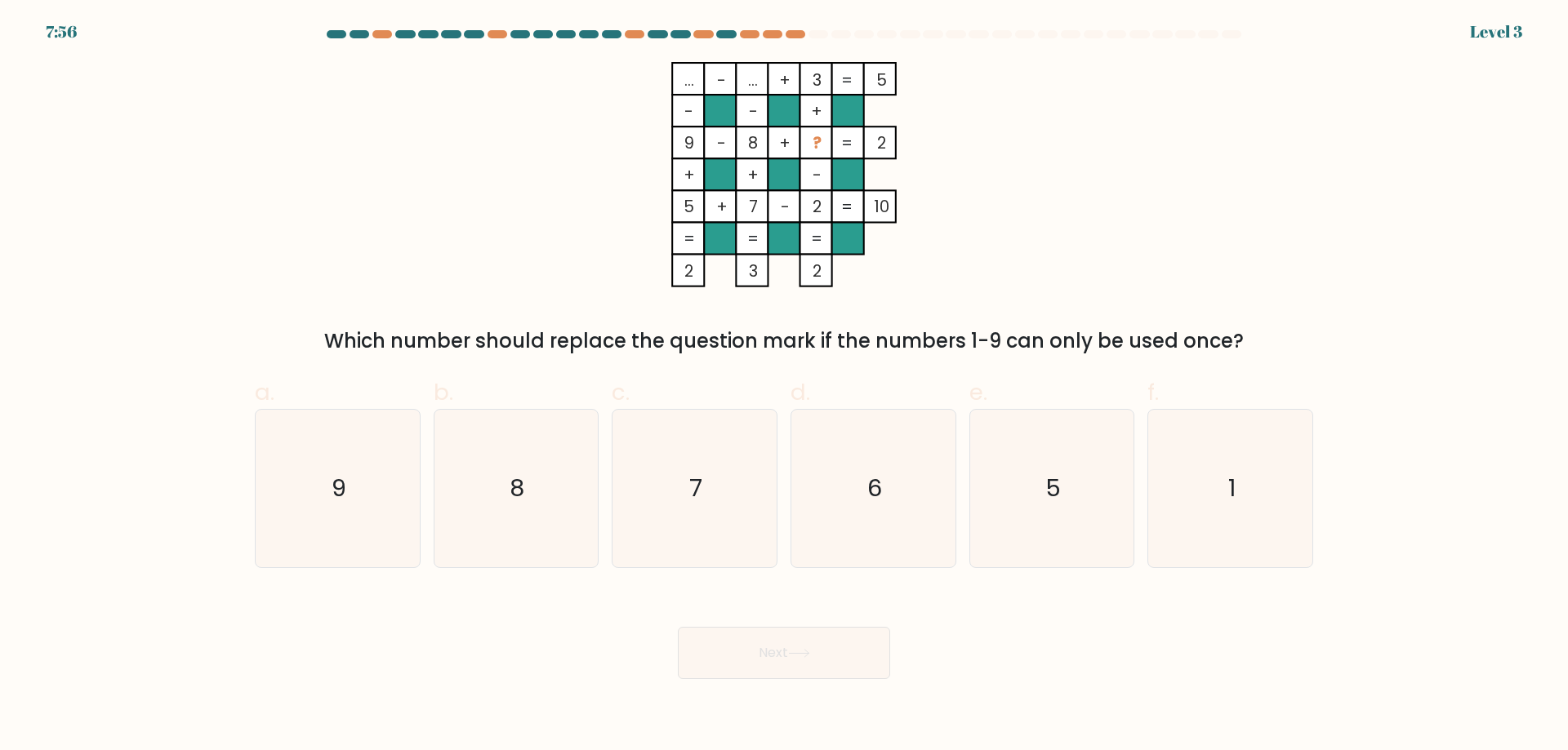
click at [959, 498] on div "d. 6" at bounding box center [873, 472] width 179 height 193
click at [925, 530] on icon "6" at bounding box center [872, 488] width 158 height 158
click at [785, 386] on input "d. 6" at bounding box center [784, 381] width 1 height 11
radio input "true"
click at [850, 626] on div "Next" at bounding box center [784, 633] width 1078 height 91
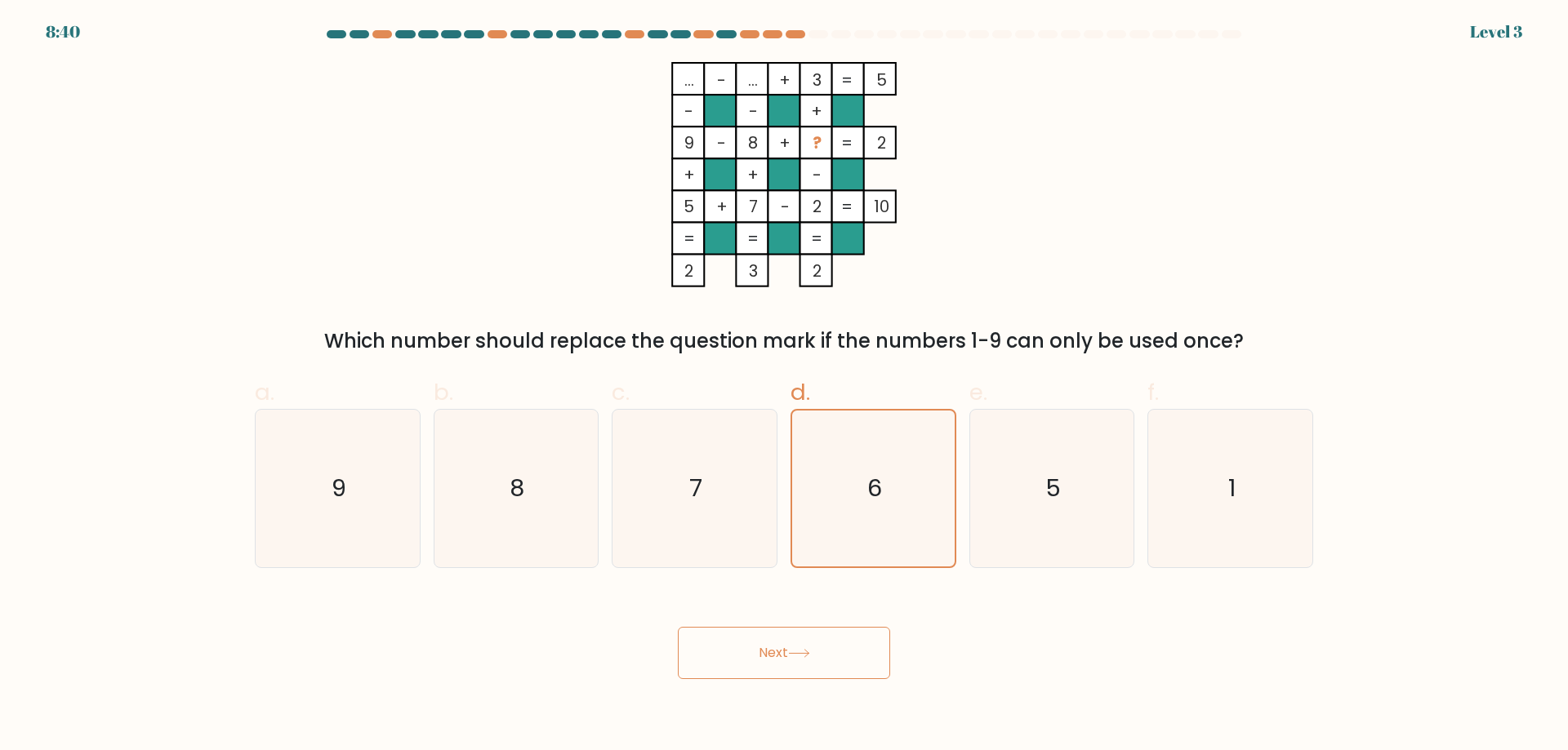
click at [845, 642] on button "Next" at bounding box center [784, 653] width 212 height 53
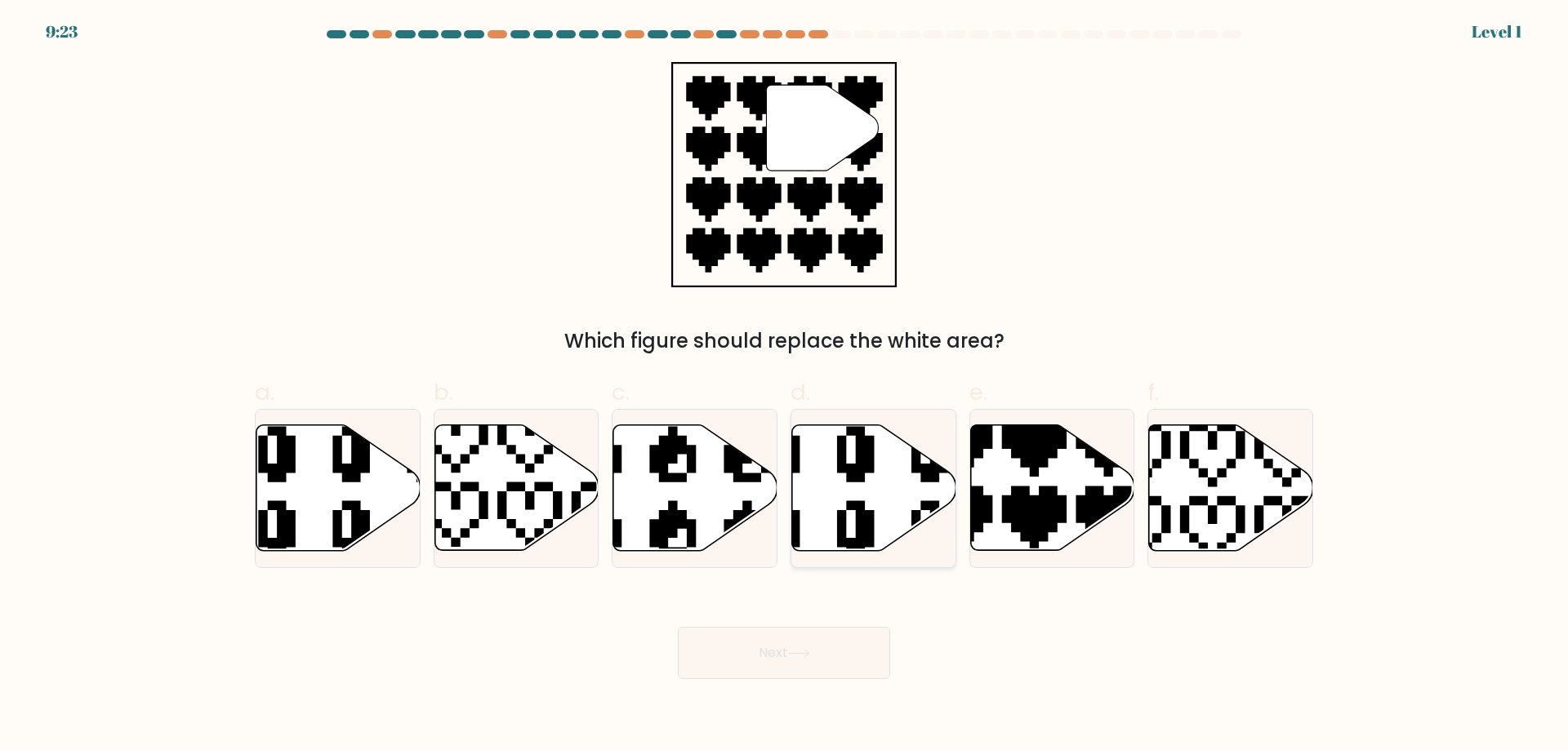
click at [895, 521] on icon at bounding box center [874, 488] width 164 height 125
click at [785, 386] on input "d." at bounding box center [784, 381] width 1 height 11
radio input "true"
click at [804, 654] on icon at bounding box center [798, 653] width 19 height 7
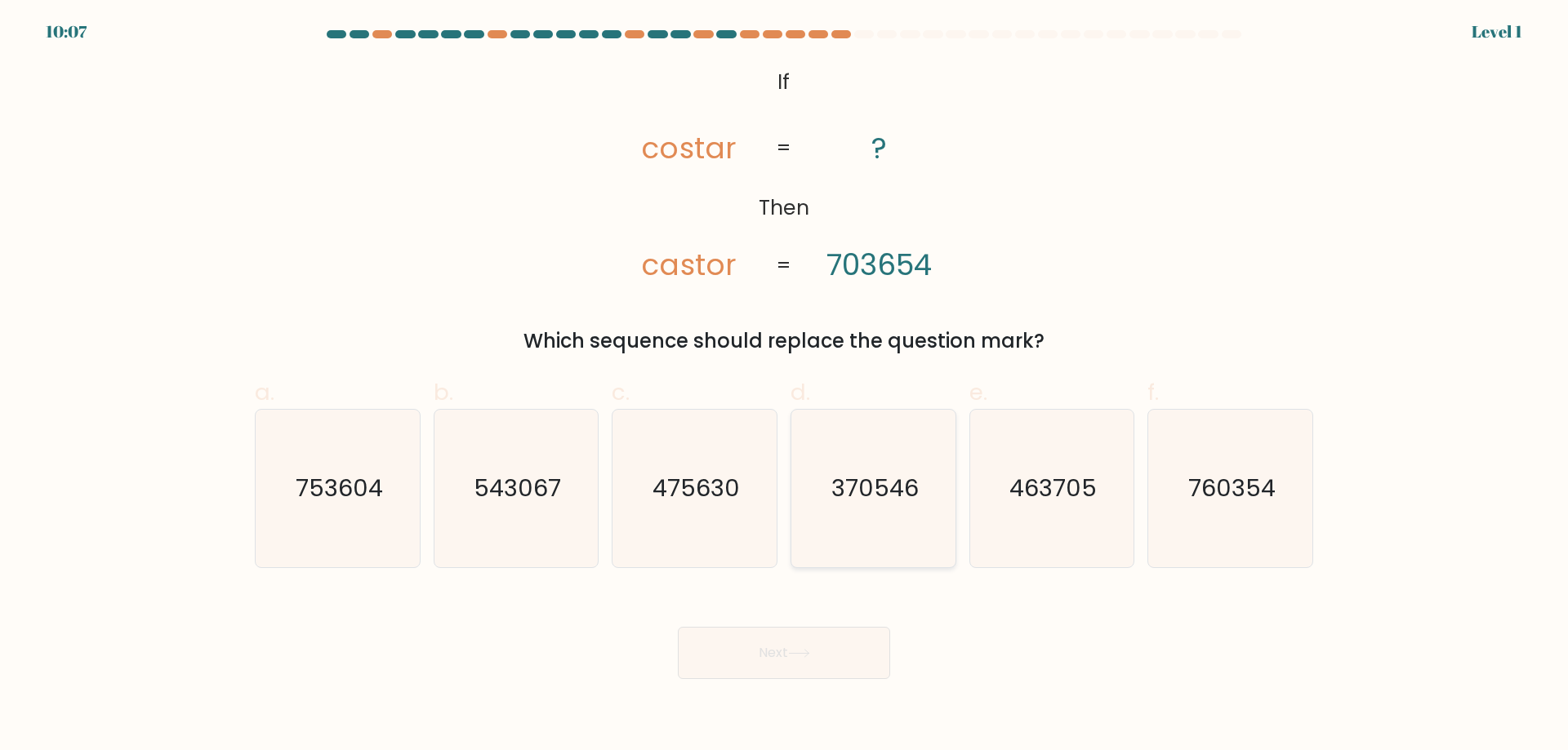
click at [904, 506] on icon "370546" at bounding box center [872, 488] width 158 height 158
click at [785, 386] on input "d. 370546" at bounding box center [784, 381] width 1 height 11
radio input "true"
click at [829, 650] on button "Next" at bounding box center [784, 653] width 212 height 53
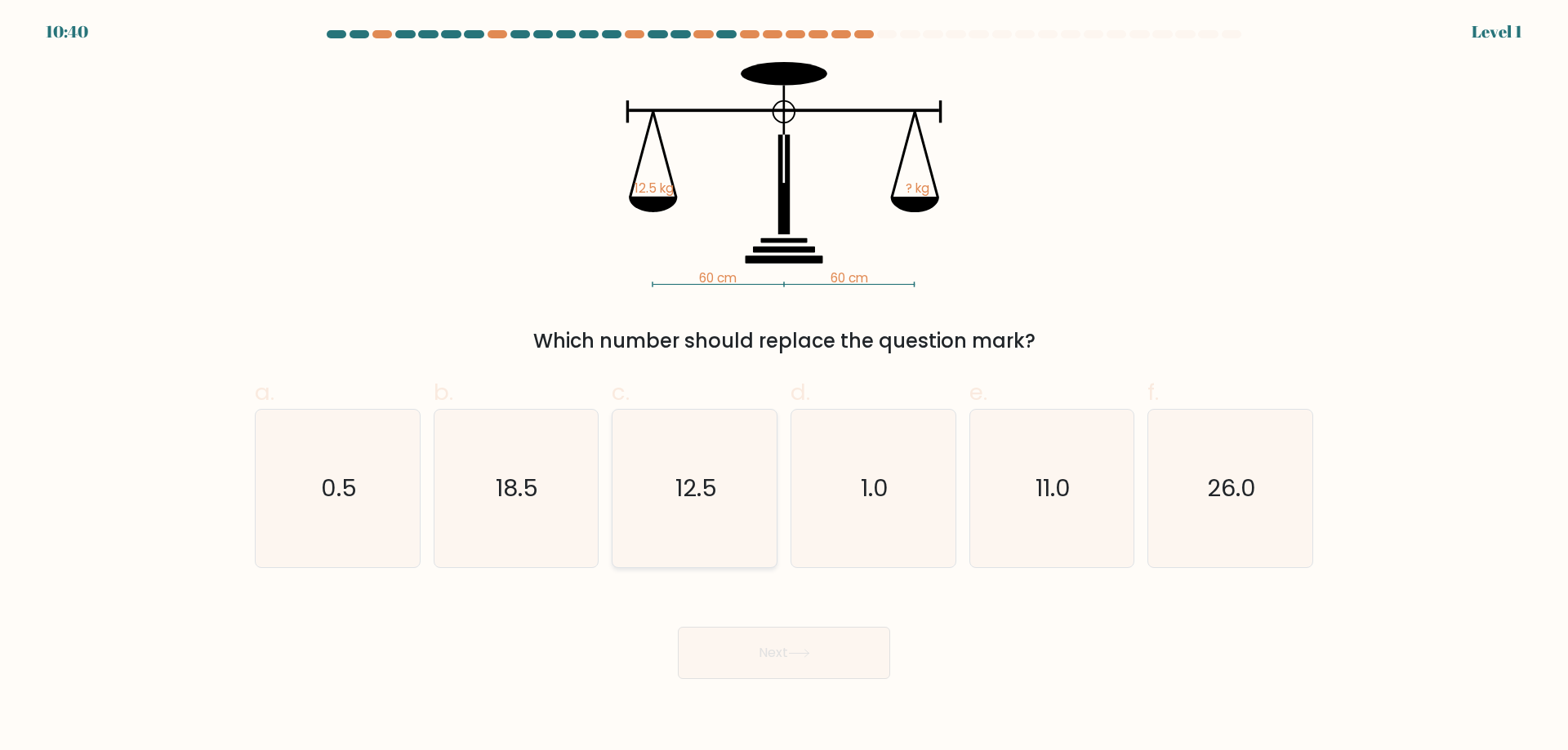
click at [661, 494] on icon "12.5" at bounding box center [694, 488] width 158 height 158
click at [784, 386] on input "c. 12.5" at bounding box center [784, 381] width 1 height 11
radio input "true"
click at [818, 648] on button "Next" at bounding box center [784, 653] width 212 height 53
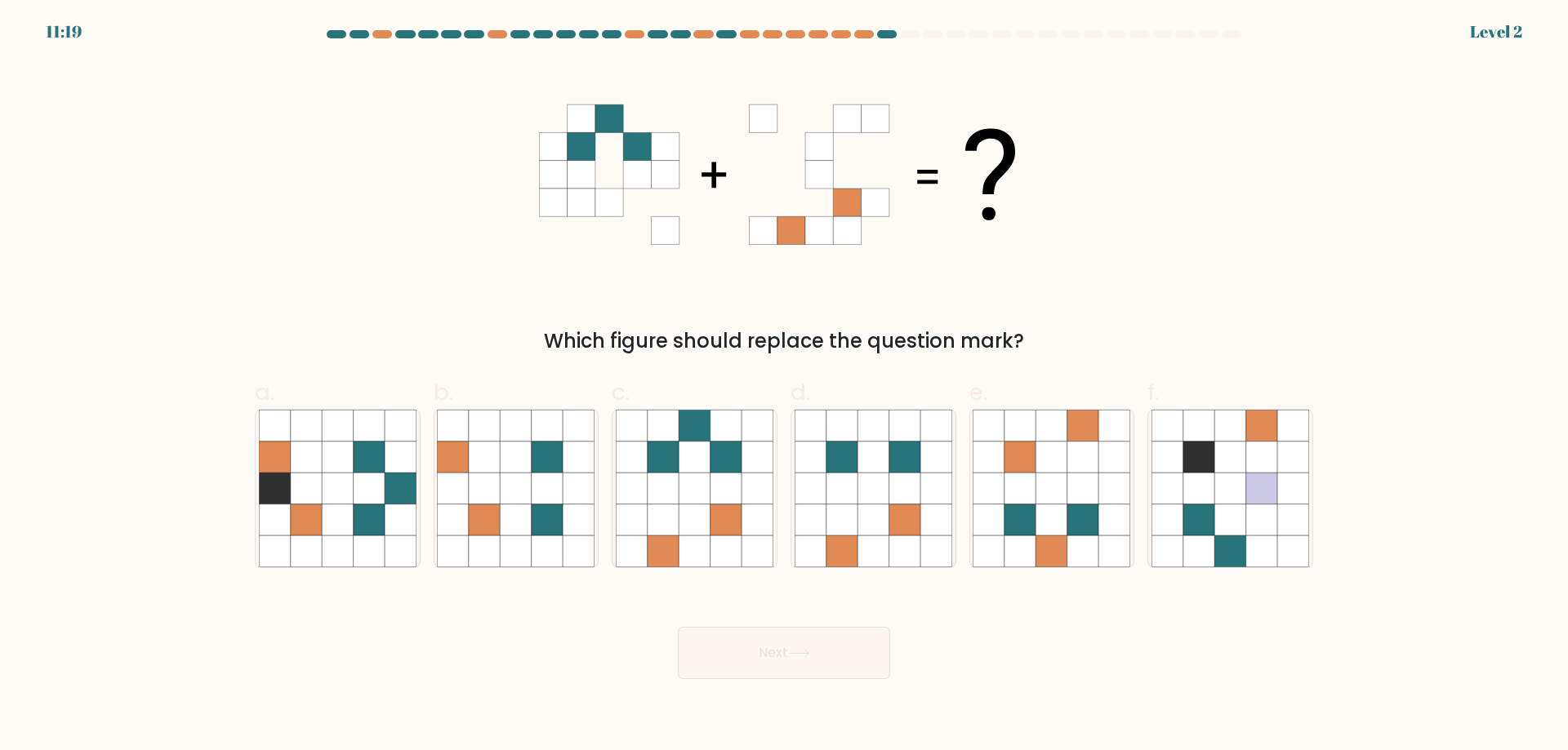
click at [785, 538] on div "d." at bounding box center [873, 472] width 179 height 193
click at [788, 635] on button "Next" at bounding box center [784, 653] width 212 height 53
click at [712, 559] on icon at bounding box center [726, 551] width 31 height 31
click at [784, 386] on input "c." at bounding box center [784, 381] width 1 height 11
radio input "true"
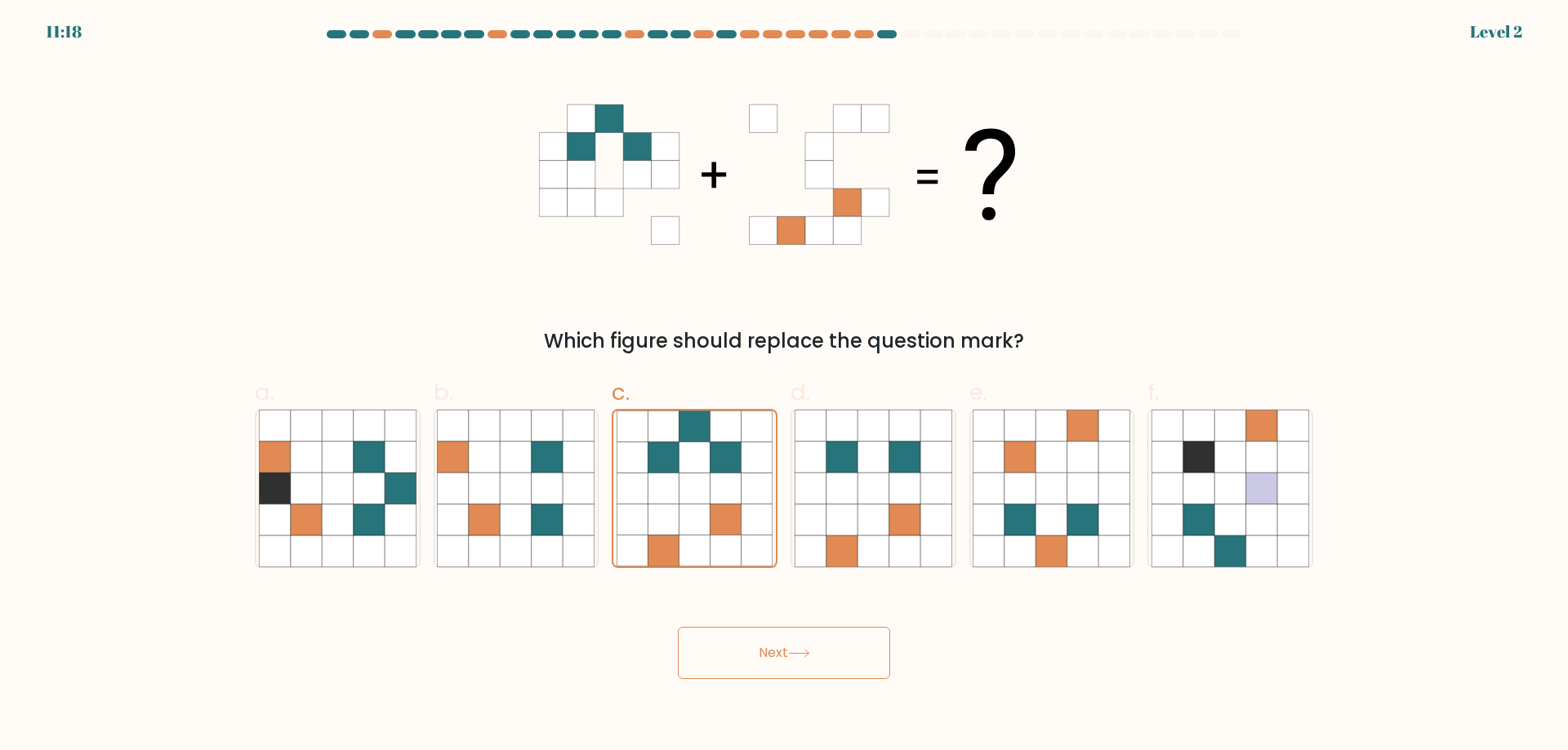
click at [736, 626] on div "Next" at bounding box center [784, 633] width 1078 height 91
click at [761, 648] on button "Next" at bounding box center [784, 653] width 212 height 53
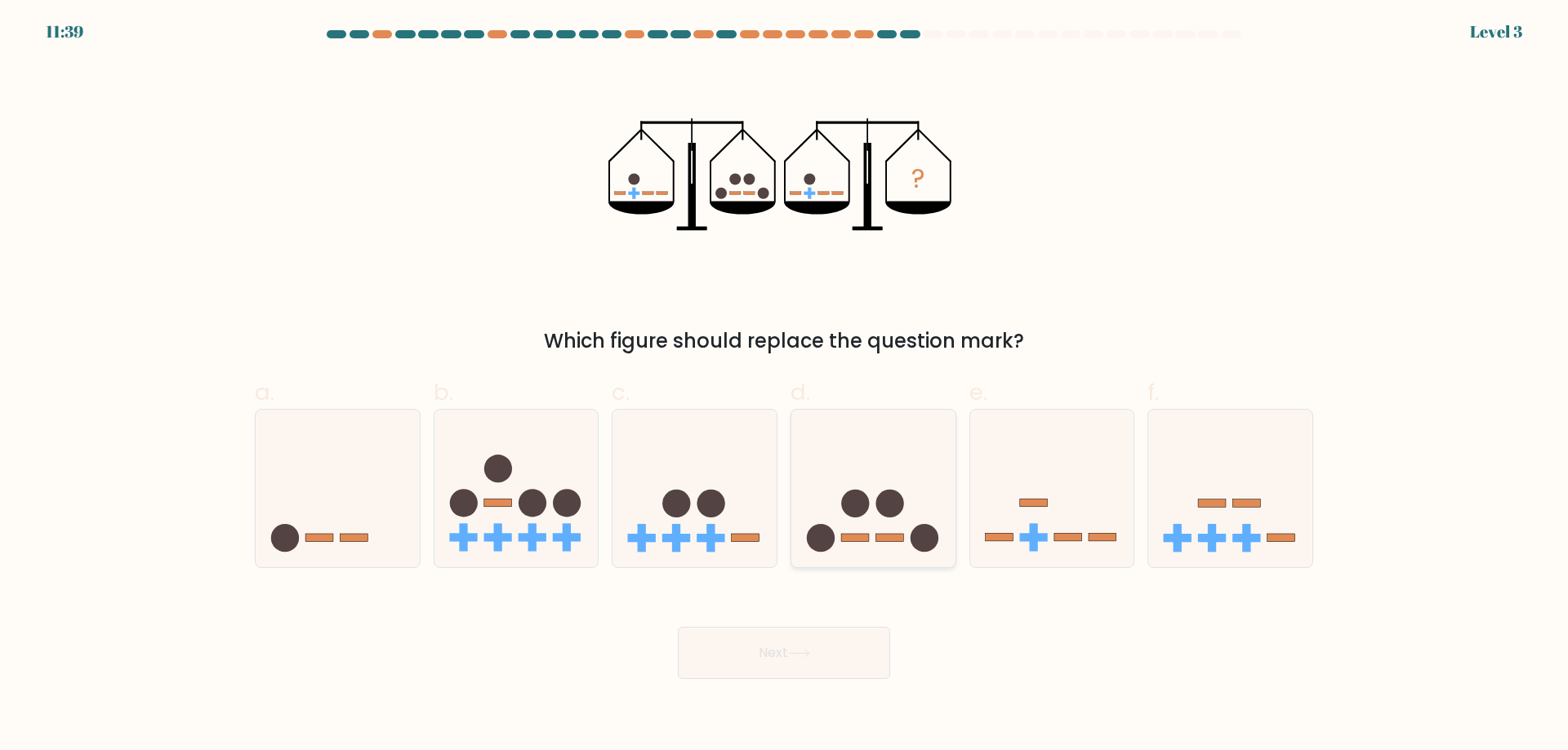
click at [907, 542] on icon at bounding box center [873, 487] width 164 height 135
click at [785, 386] on input "d." at bounding box center [784, 381] width 1 height 11
radio input "true"
click at [834, 647] on button "Next" at bounding box center [784, 653] width 212 height 53
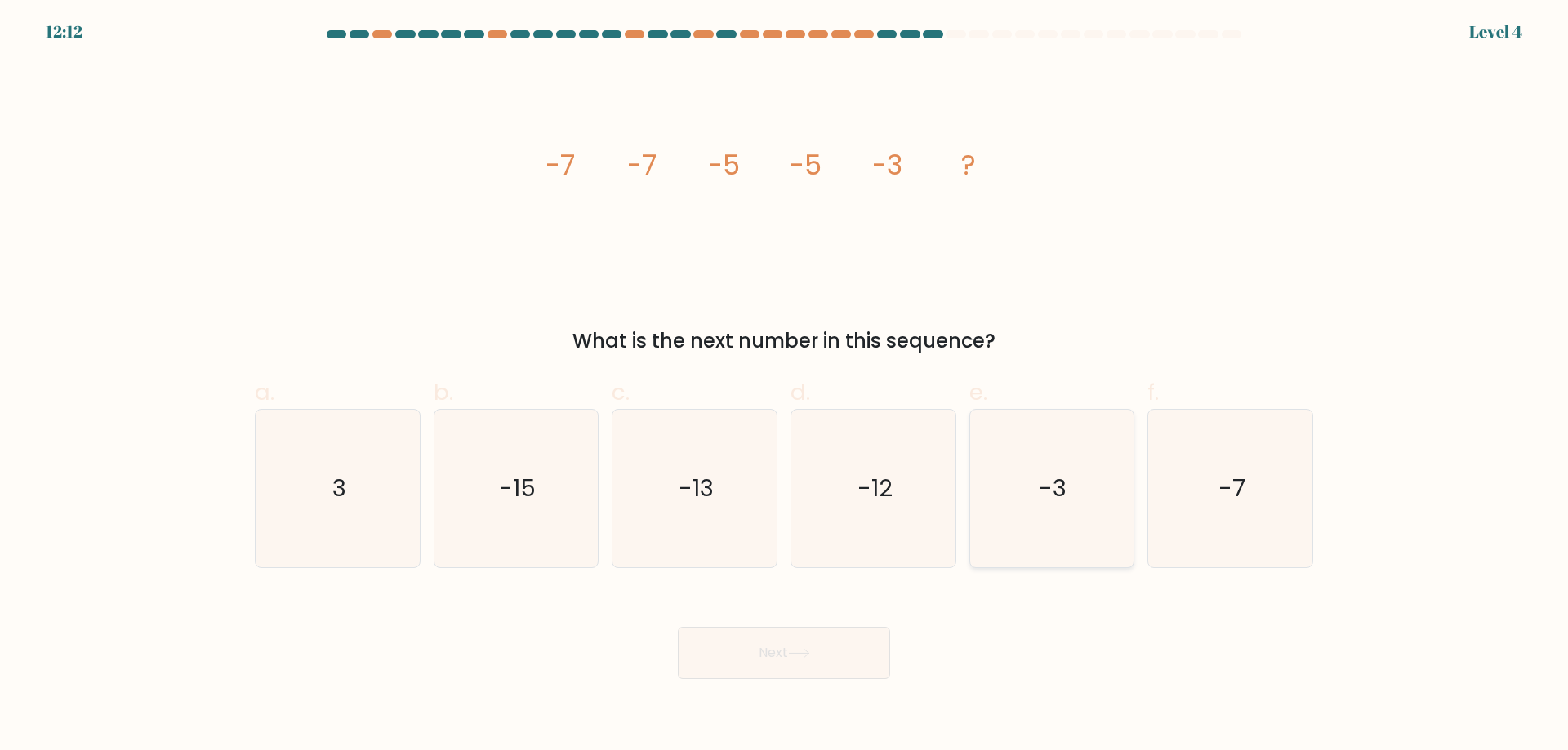
click at [1079, 479] on icon "-3" at bounding box center [1050, 488] width 158 height 158
click at [785, 386] on input "e. -3" at bounding box center [784, 381] width 1 height 11
radio input "true"
click at [858, 648] on button "Next" at bounding box center [784, 653] width 212 height 53
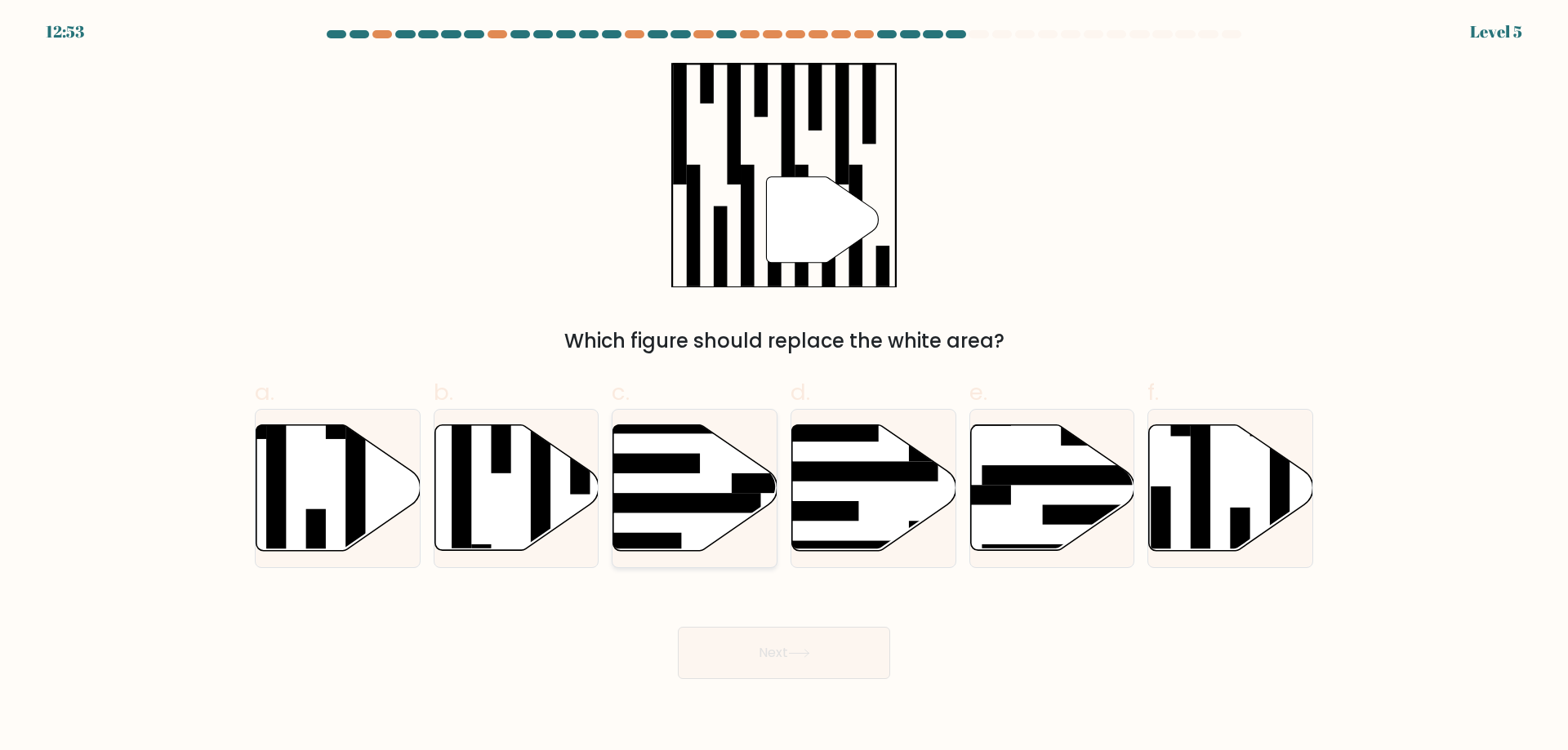
click at [710, 512] on rect at bounding box center [671, 502] width 178 height 19
click at [784, 386] on input "c." at bounding box center [784, 381] width 1 height 11
radio input "true"
click at [750, 656] on button "Next" at bounding box center [784, 653] width 212 height 53
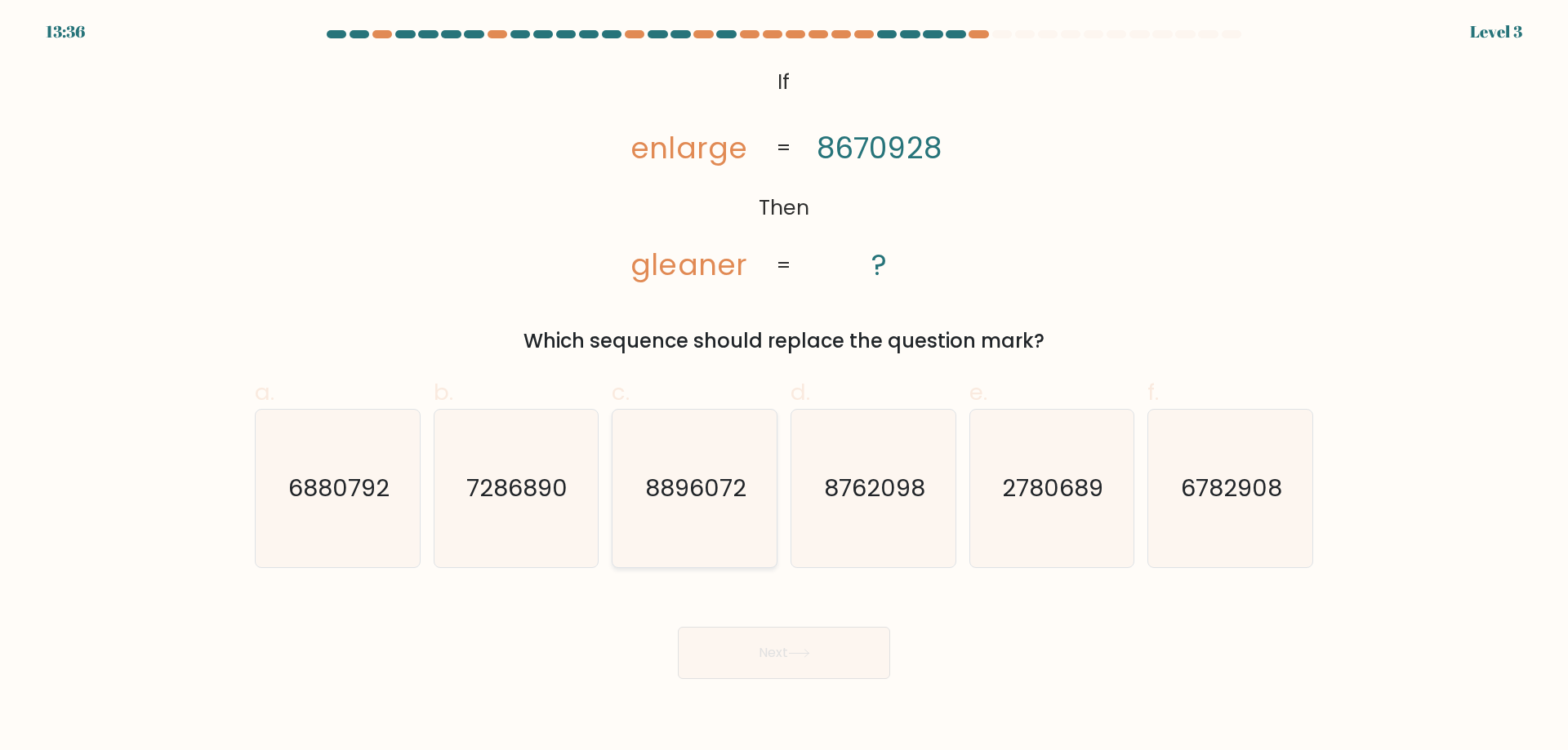
click at [740, 527] on icon "8896072" at bounding box center [694, 488] width 158 height 158
click at [784, 386] on input "c. 8896072" at bounding box center [784, 381] width 1 height 11
radio input "true"
click at [750, 643] on button "Next" at bounding box center [784, 653] width 212 height 53
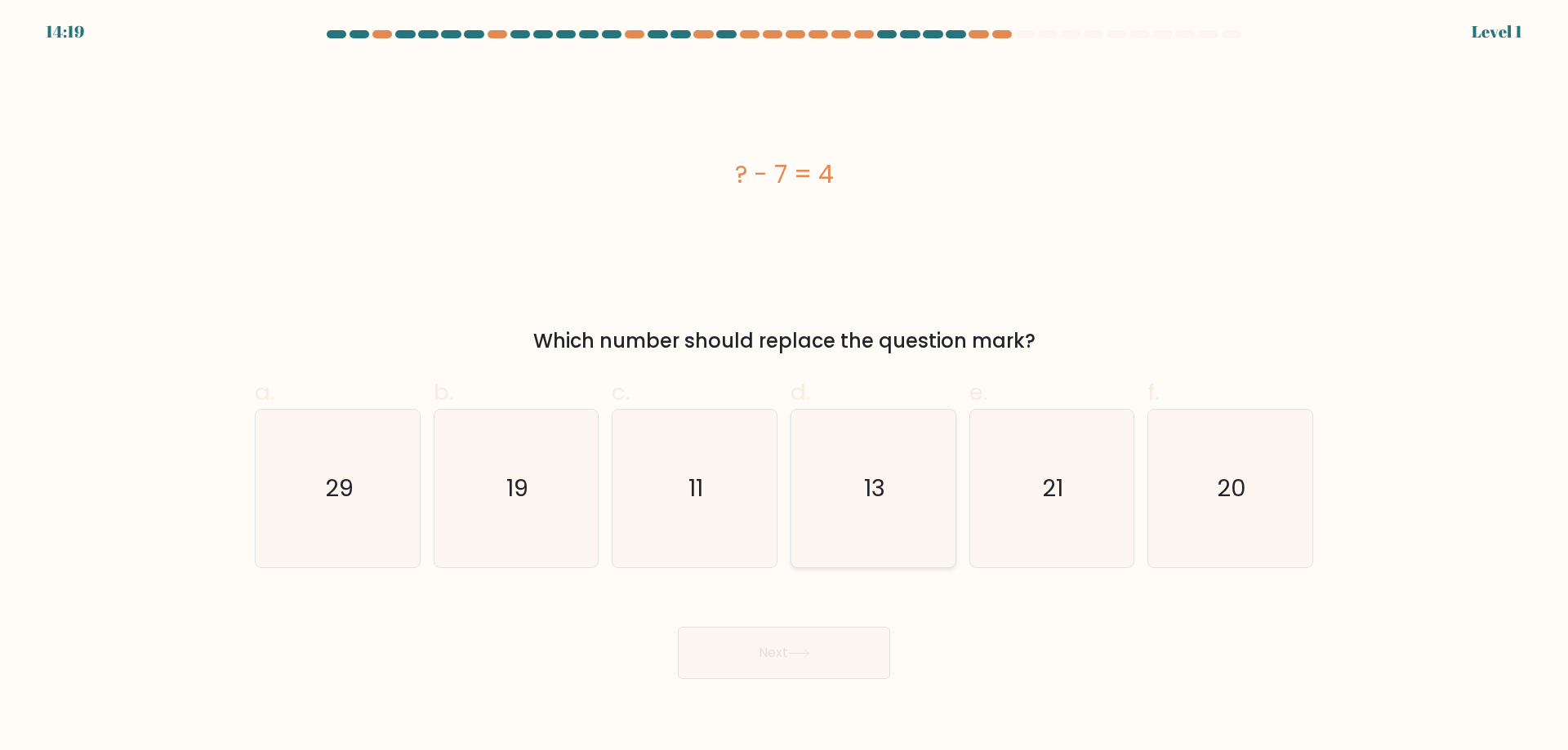
click at [843, 498] on icon "13" at bounding box center [872, 488] width 158 height 158
click at [785, 386] on input "d. 13" at bounding box center [784, 381] width 1 height 11
radio input "true"
click at [813, 692] on body "14:18 Level 1" at bounding box center [784, 375] width 1568 height 750
click at [901, 654] on div "Next" at bounding box center [784, 633] width 1078 height 91
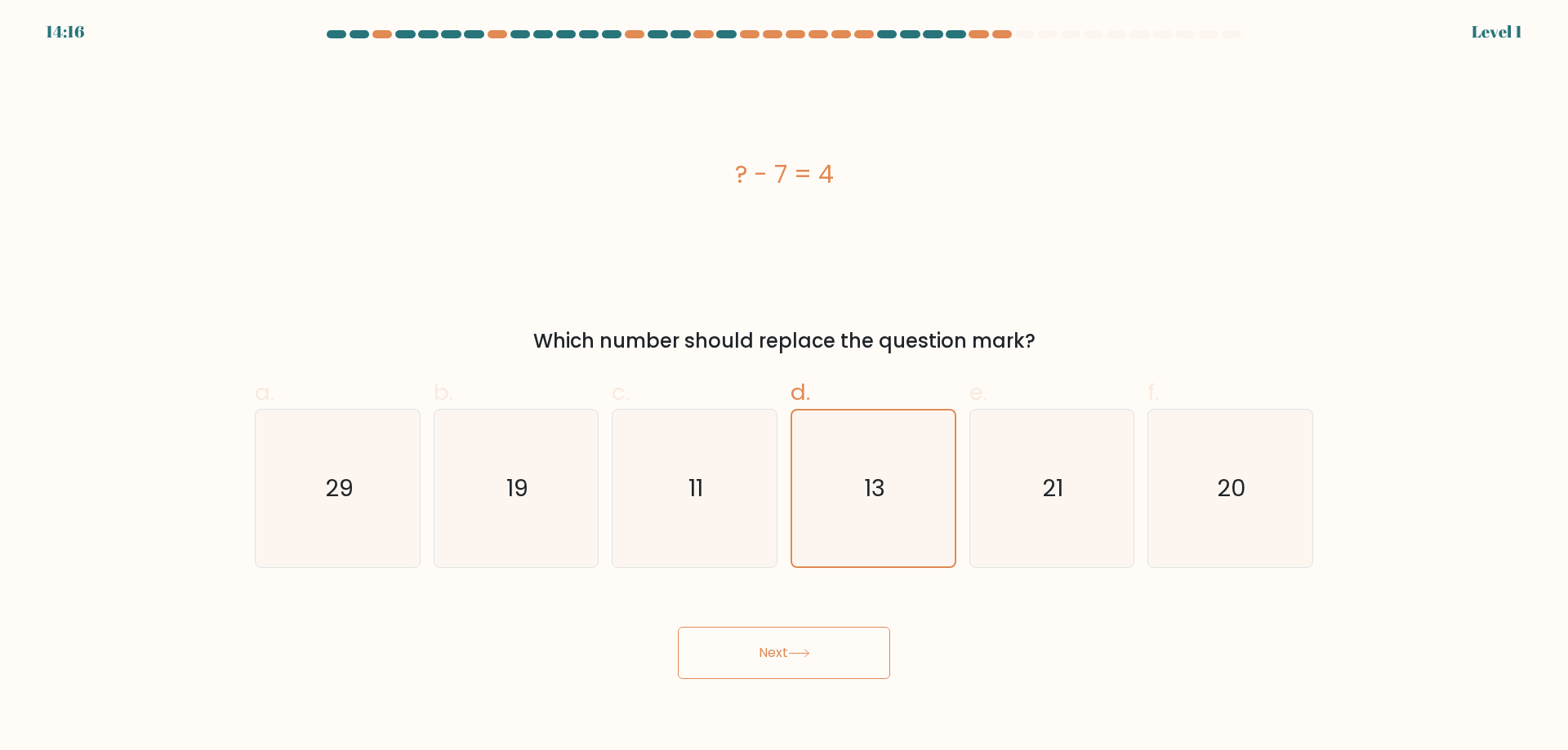
click at [836, 662] on button "Next" at bounding box center [784, 653] width 212 height 53
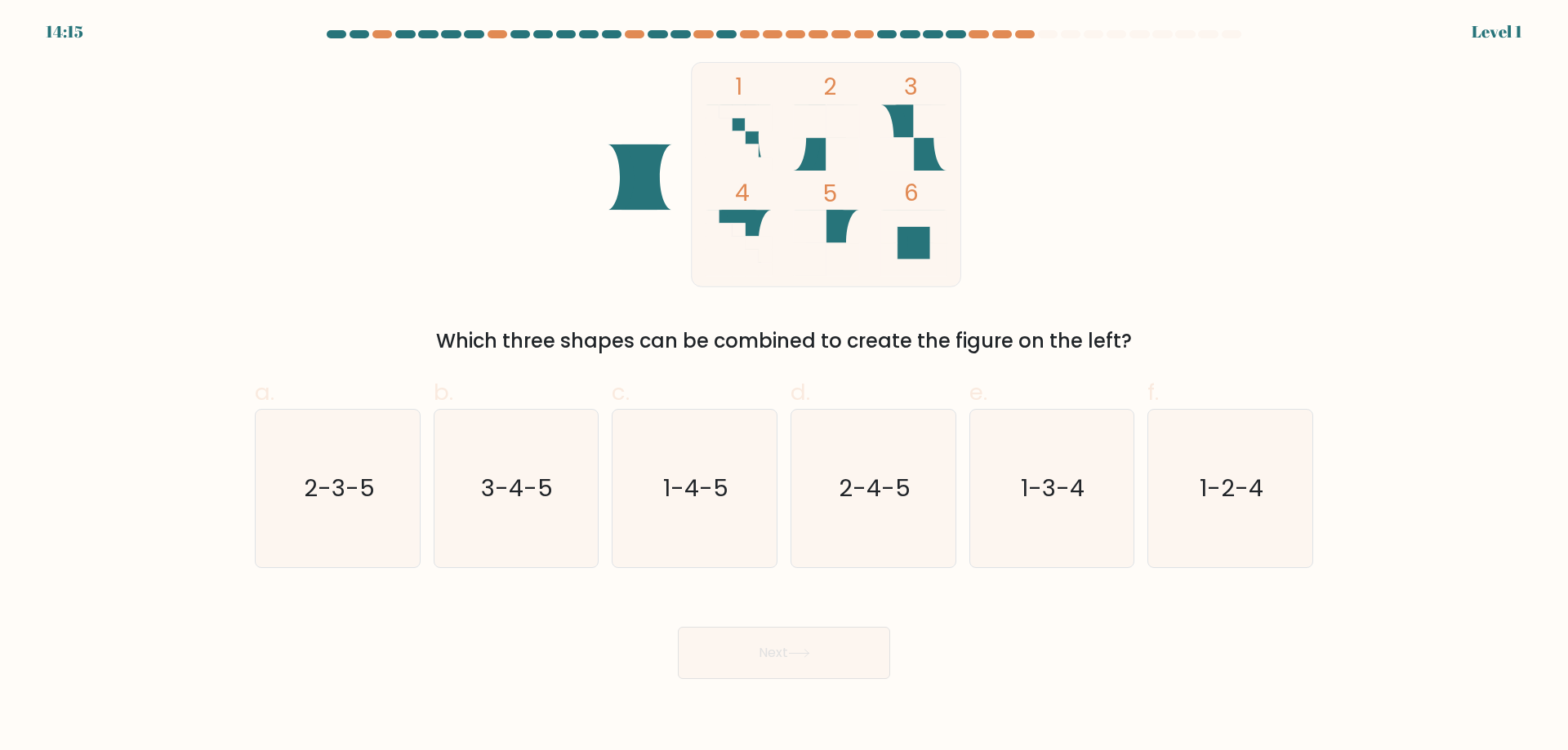
click at [884, 592] on div "Next" at bounding box center [784, 633] width 1078 height 91
click at [892, 533] on icon "2-4-5" at bounding box center [872, 488] width 158 height 158
click at [785, 386] on input "d. 2-4-5" at bounding box center [784, 381] width 1 height 11
radio input "true"
click at [840, 640] on button "Next" at bounding box center [784, 653] width 212 height 53
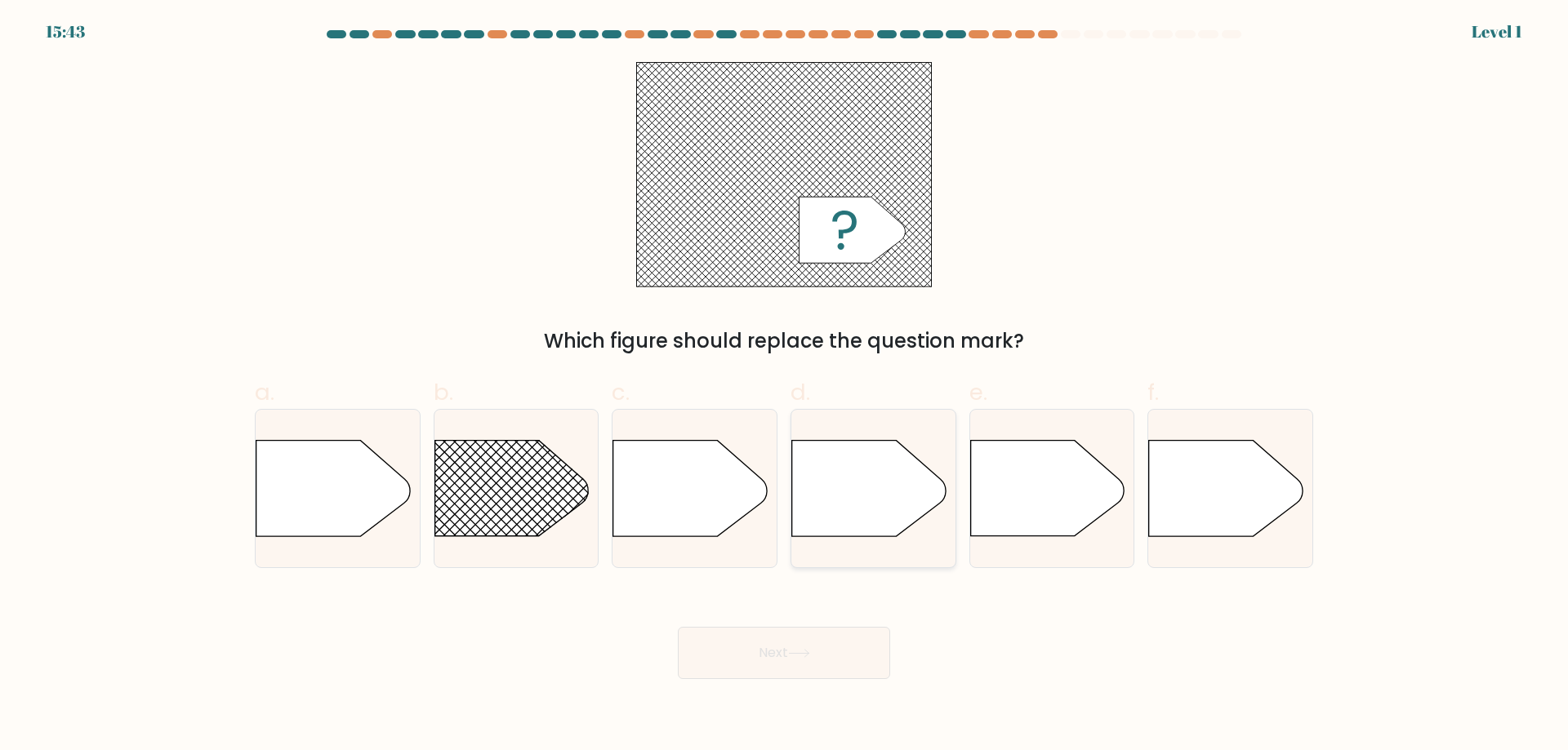
click at [880, 518] on icon at bounding box center [869, 489] width 154 height 96
click at [785, 386] on input "d." at bounding box center [784, 381] width 1 height 11
radio input "true"
click at [848, 671] on button "Next" at bounding box center [784, 653] width 212 height 53
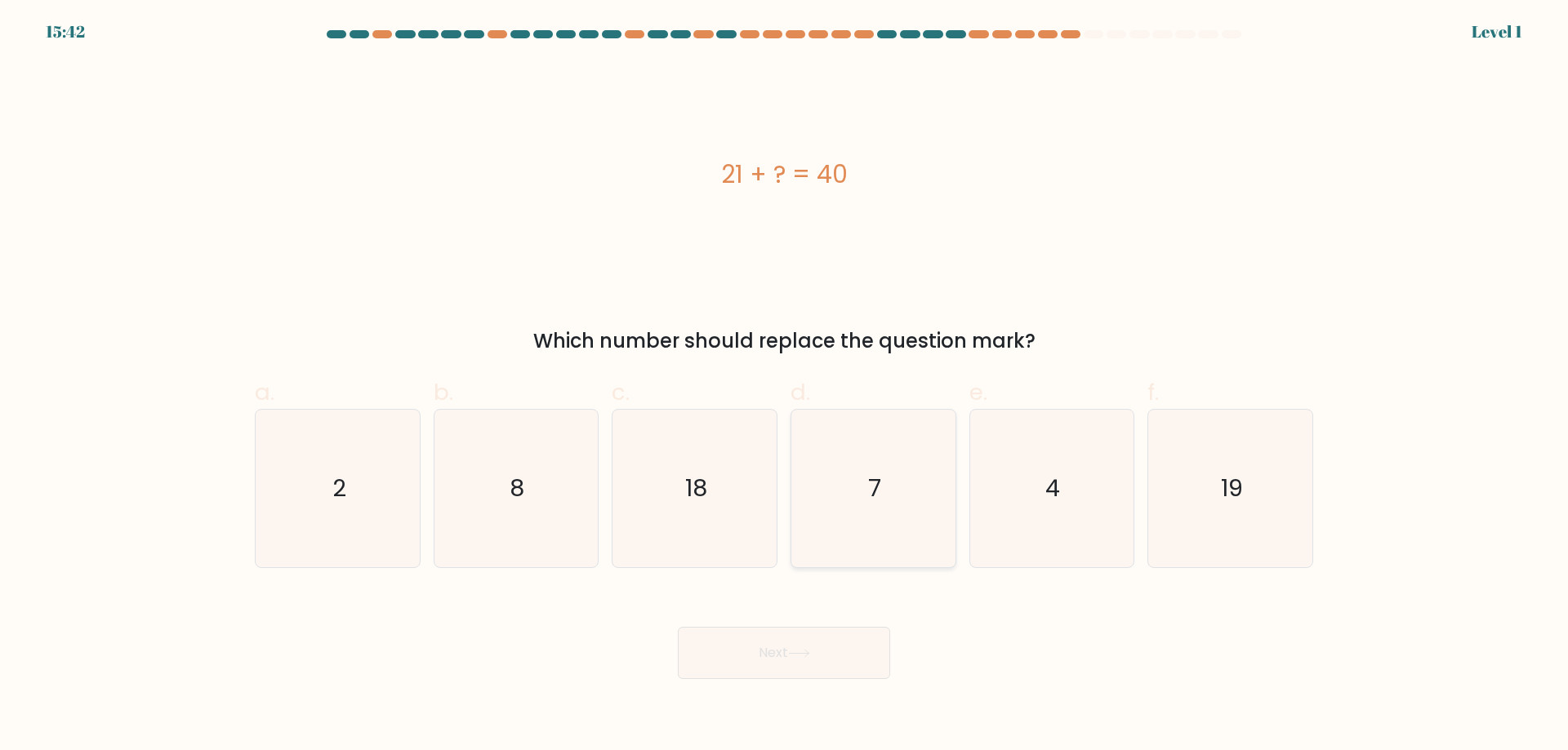
click at [878, 469] on icon "7" at bounding box center [872, 488] width 158 height 158
click at [785, 386] on input "d. 7" at bounding box center [784, 381] width 1 height 11
radio input "true"
click at [827, 592] on div "Next" at bounding box center [784, 633] width 1078 height 91
click at [835, 625] on div "Next" at bounding box center [784, 633] width 1078 height 91
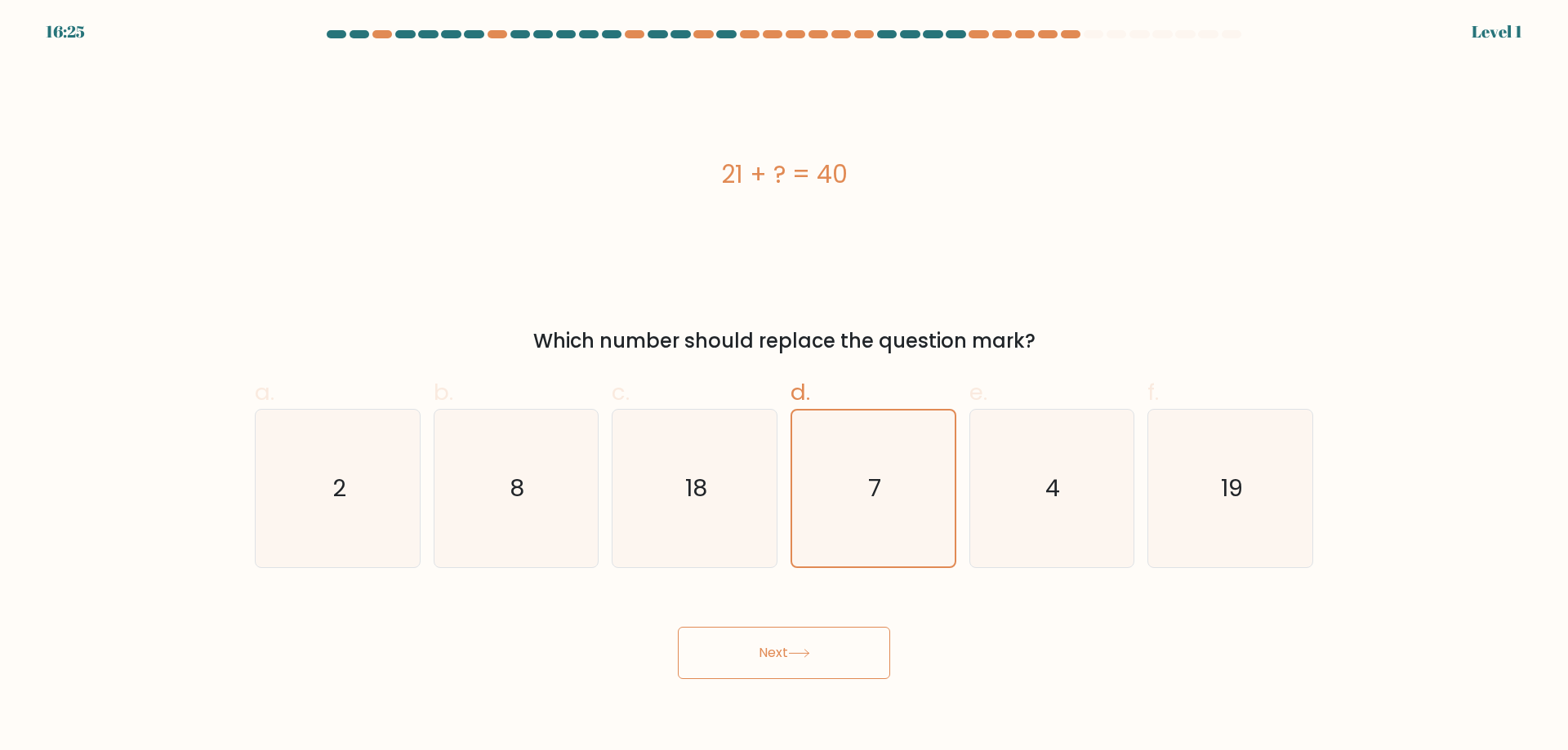
click at [835, 639] on button "Next" at bounding box center [784, 653] width 212 height 53
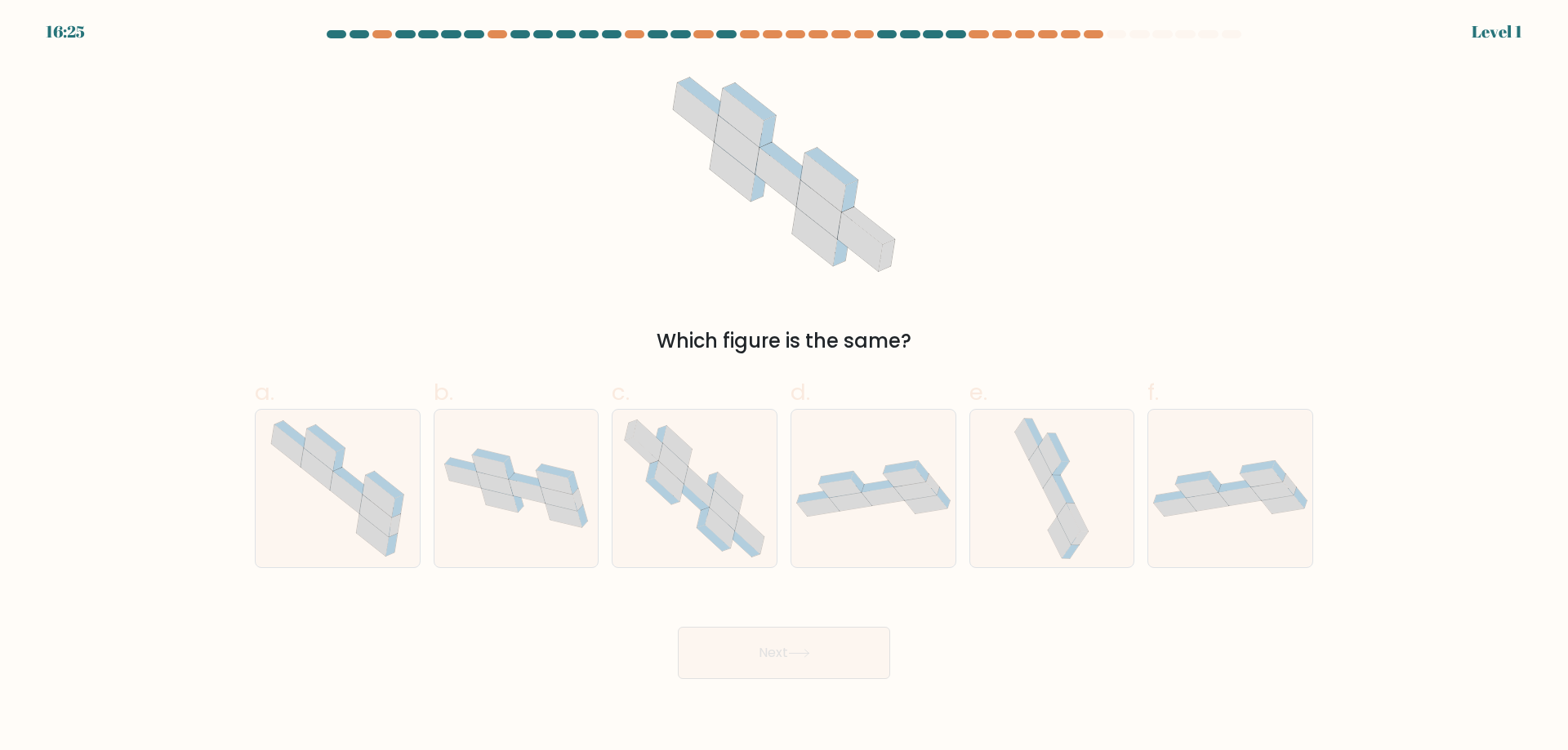
click at [833, 654] on button "Next" at bounding box center [784, 653] width 212 height 53
click at [871, 524] on div at bounding box center [873, 488] width 166 height 159
click at [785, 386] on input "d." at bounding box center [784, 381] width 1 height 11
radio input "true"
click at [828, 641] on button "Next" at bounding box center [784, 653] width 212 height 53
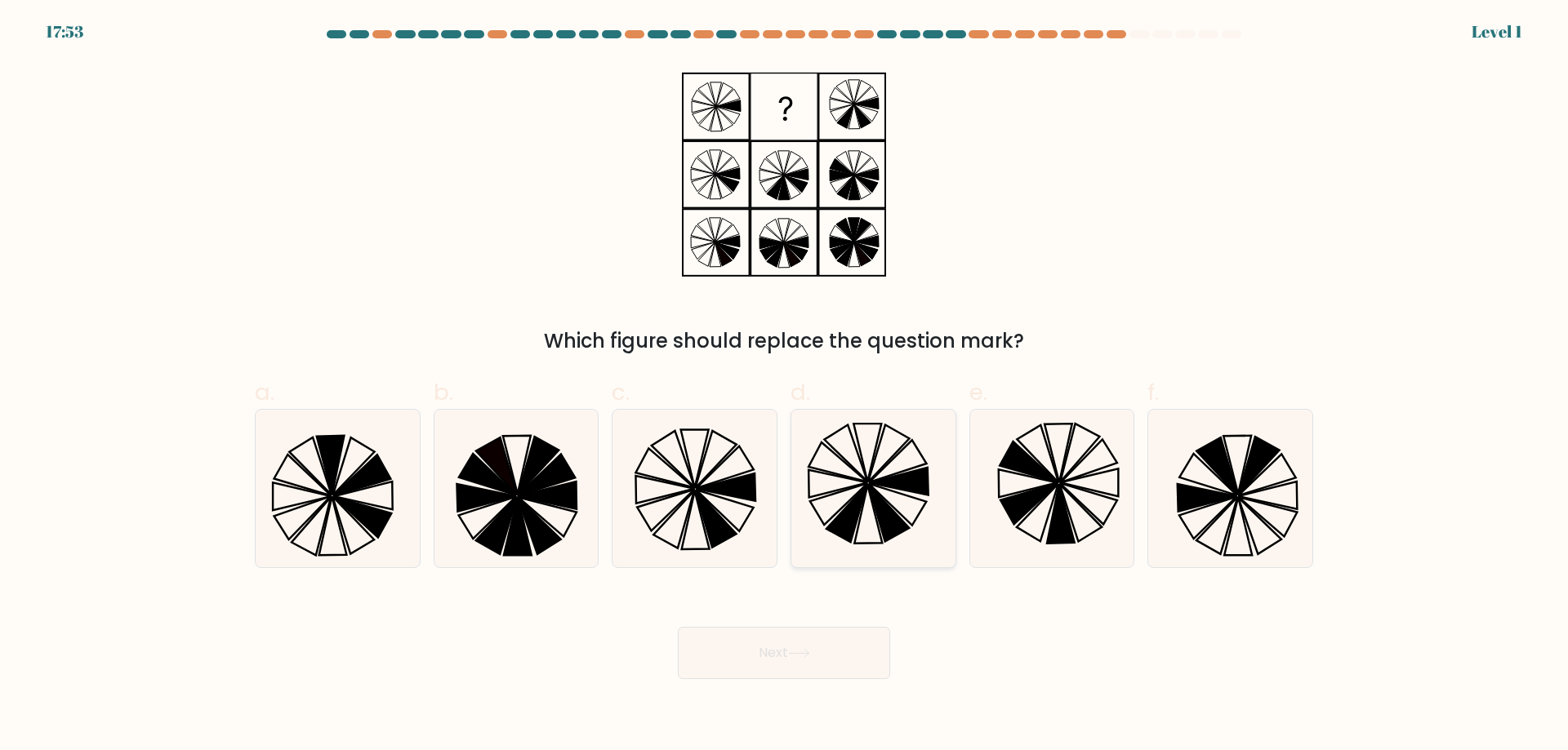
click at [872, 523] on icon at bounding box center [872, 488] width 158 height 158
click at [785, 386] on input "d." at bounding box center [784, 381] width 1 height 11
radio input "true"
click at [820, 647] on button "Next" at bounding box center [784, 653] width 212 height 53
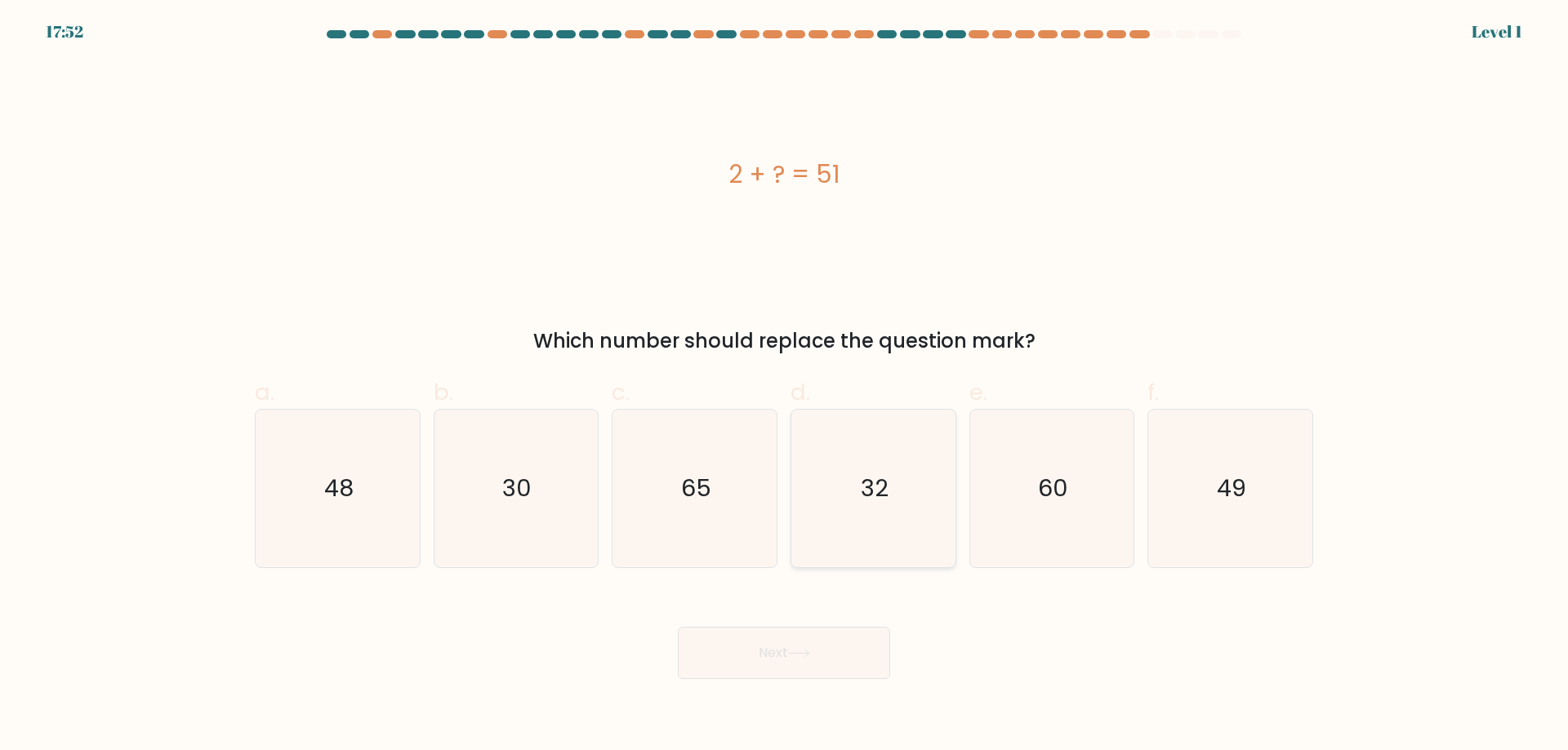
click at [891, 497] on icon "32" at bounding box center [872, 488] width 158 height 158
click at [785, 386] on input "d. 32" at bounding box center [784, 381] width 1 height 11
radio input "true"
click at [819, 683] on body "17:52 Level 1" at bounding box center [784, 375] width 1568 height 750
click at [827, 666] on button "Next" at bounding box center [784, 653] width 212 height 53
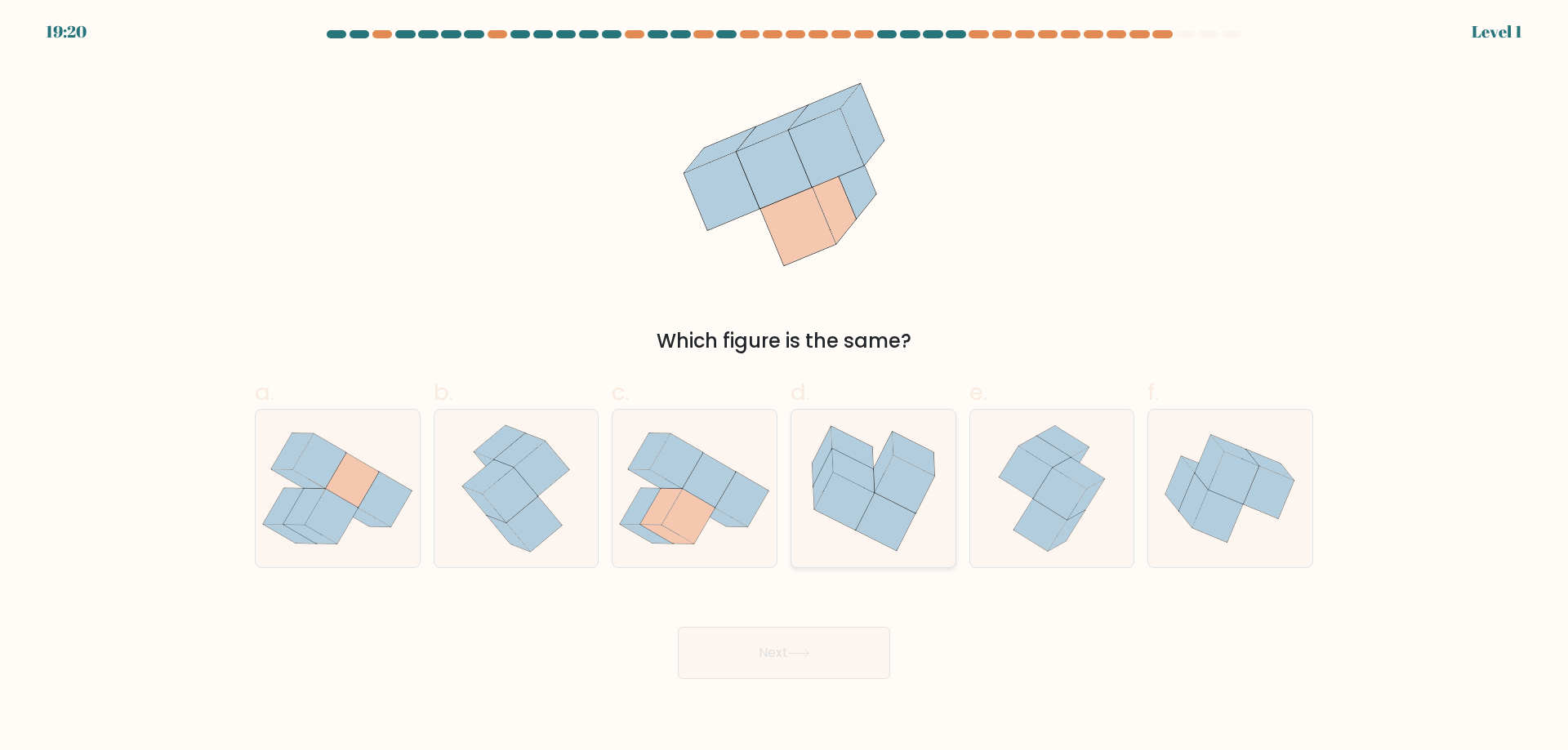
click at [876, 558] on icon at bounding box center [873, 488] width 164 height 146
click at [785, 386] on input "d." at bounding box center [784, 381] width 1 height 11
radio input "true"
click at [827, 679] on body "19:20 Level 1" at bounding box center [784, 375] width 1568 height 750
click at [836, 654] on button "Next" at bounding box center [784, 653] width 212 height 53
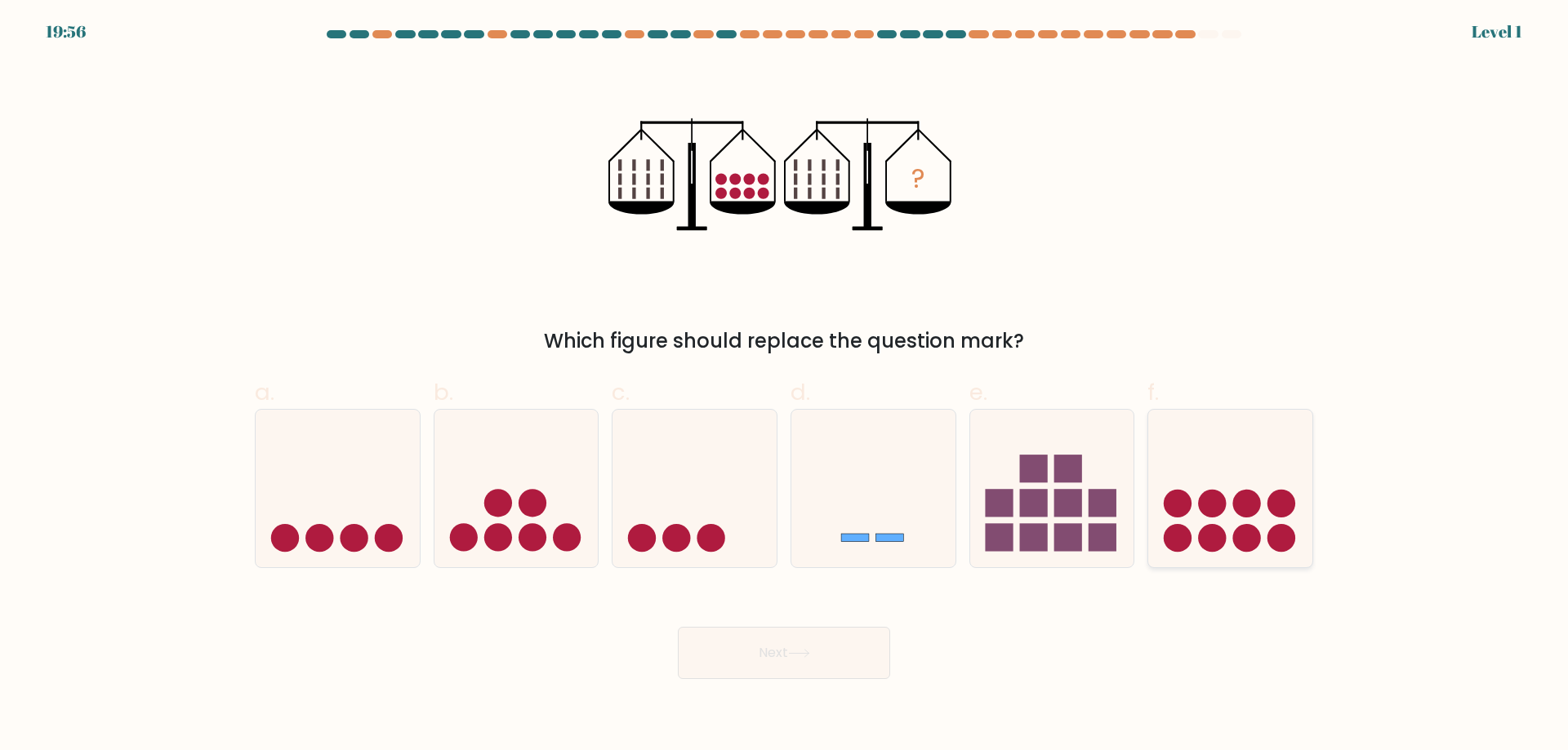
click at [1207, 493] on circle at bounding box center [1211, 504] width 28 height 28
click at [785, 386] on input "f." at bounding box center [784, 381] width 1 height 11
radio input "true"
click at [813, 563] on div at bounding box center [873, 488] width 166 height 159
click at [785, 386] on input "d." at bounding box center [784, 381] width 1 height 11
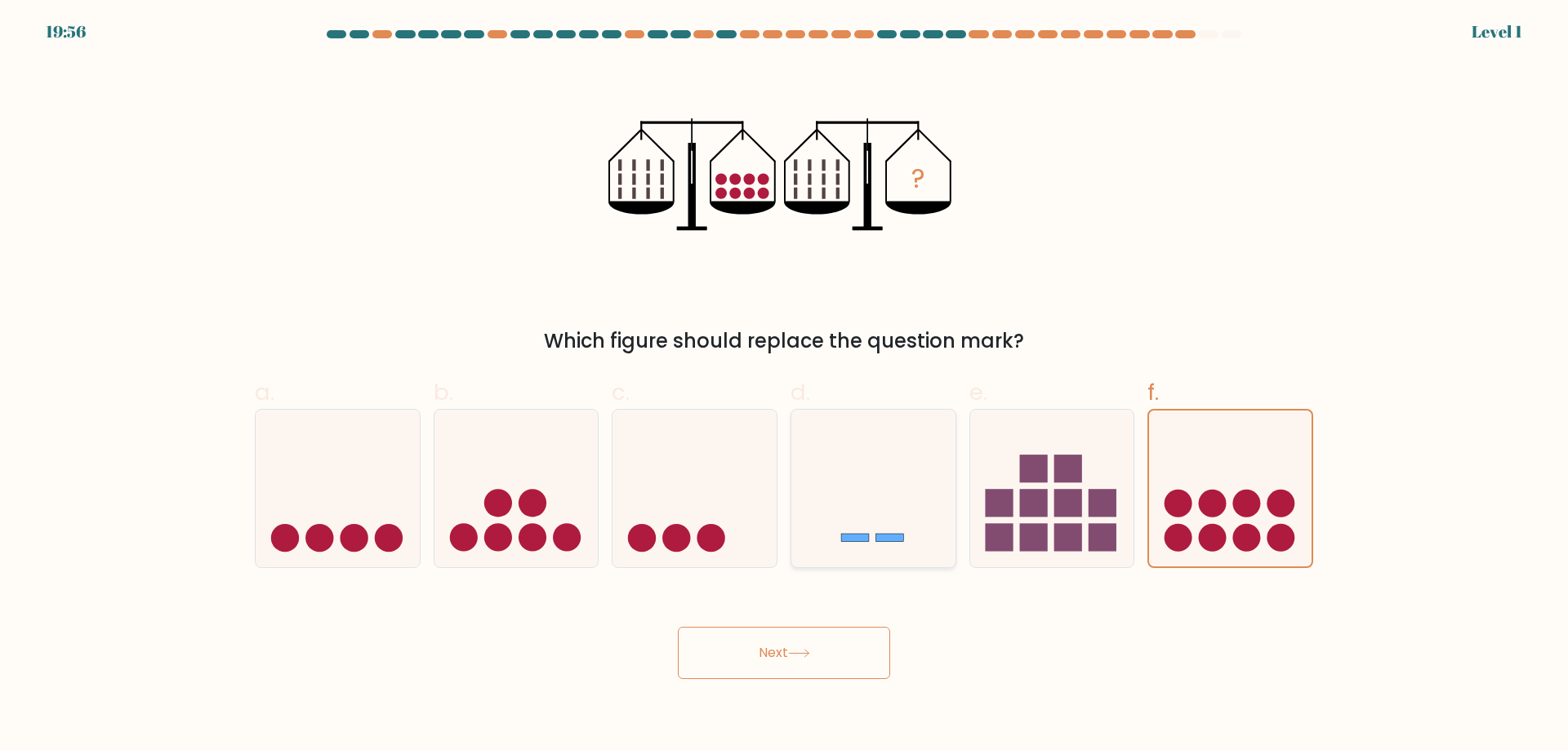
radio input "true"
click at [792, 648] on button "Next" at bounding box center [784, 653] width 212 height 53
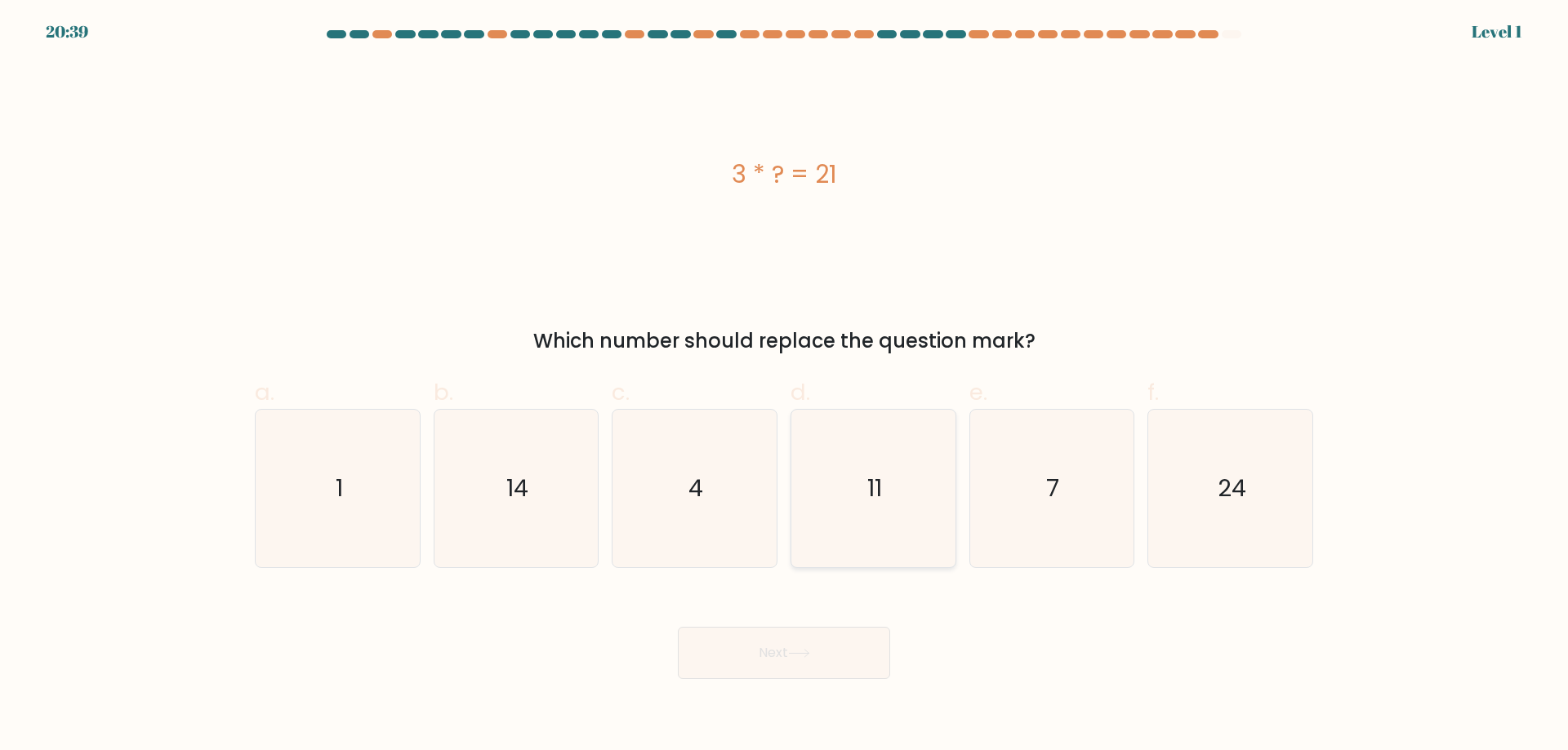
click at [878, 529] on icon "11" at bounding box center [872, 488] width 158 height 158
click at [785, 386] on input "d. 11" at bounding box center [784, 381] width 1 height 11
radio input "true"
click at [837, 621] on div "Next" at bounding box center [784, 633] width 1078 height 91
click at [837, 650] on button "Next" at bounding box center [784, 653] width 212 height 53
